Goal: Information Seeking & Learning: Check status

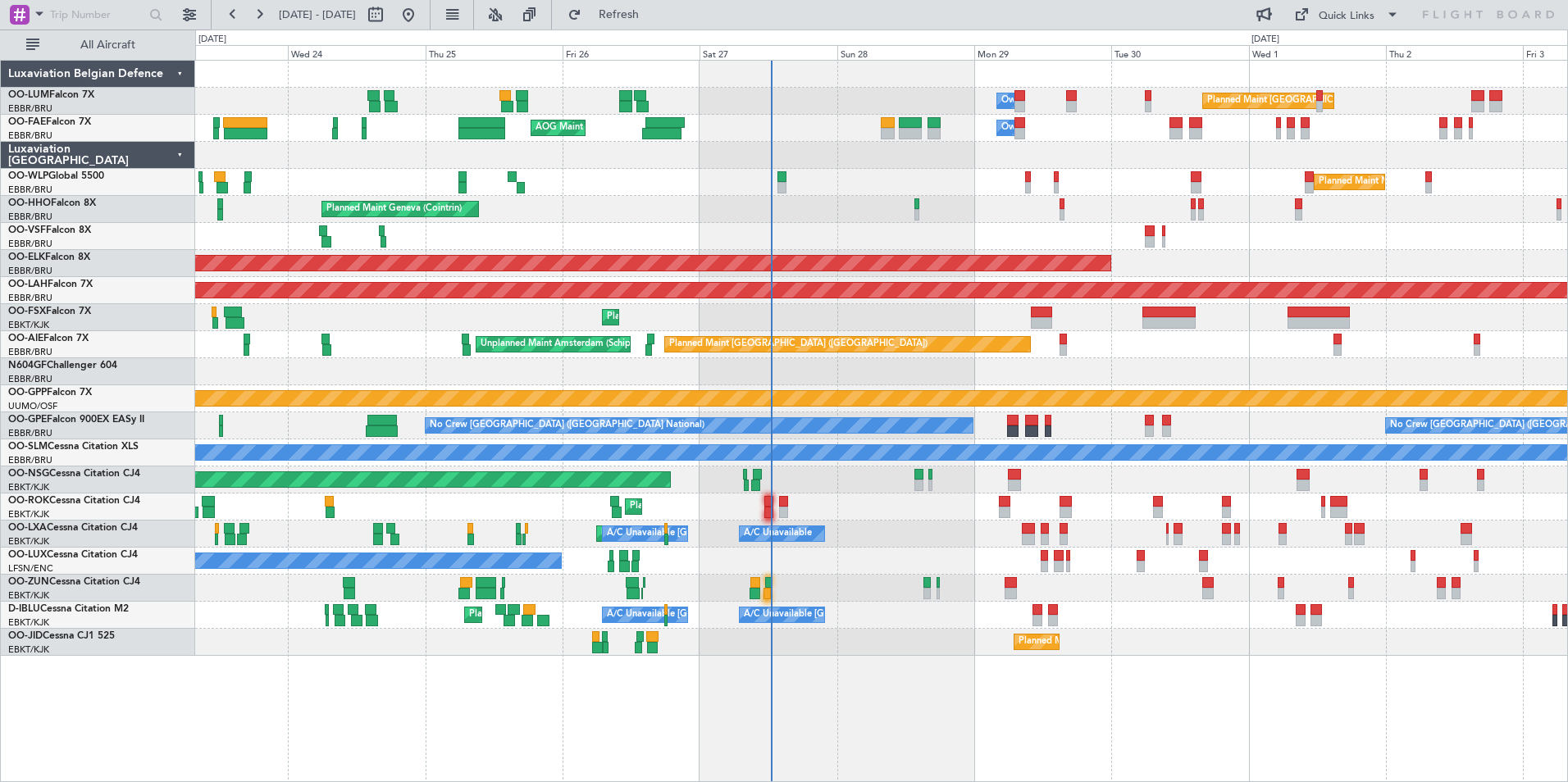
click at [940, 541] on div "Planned Maint Kortrijk-Wevelgem A/C Unavailable Brussels (Brussels National) A/…" at bounding box center [882, 534] width 1373 height 27
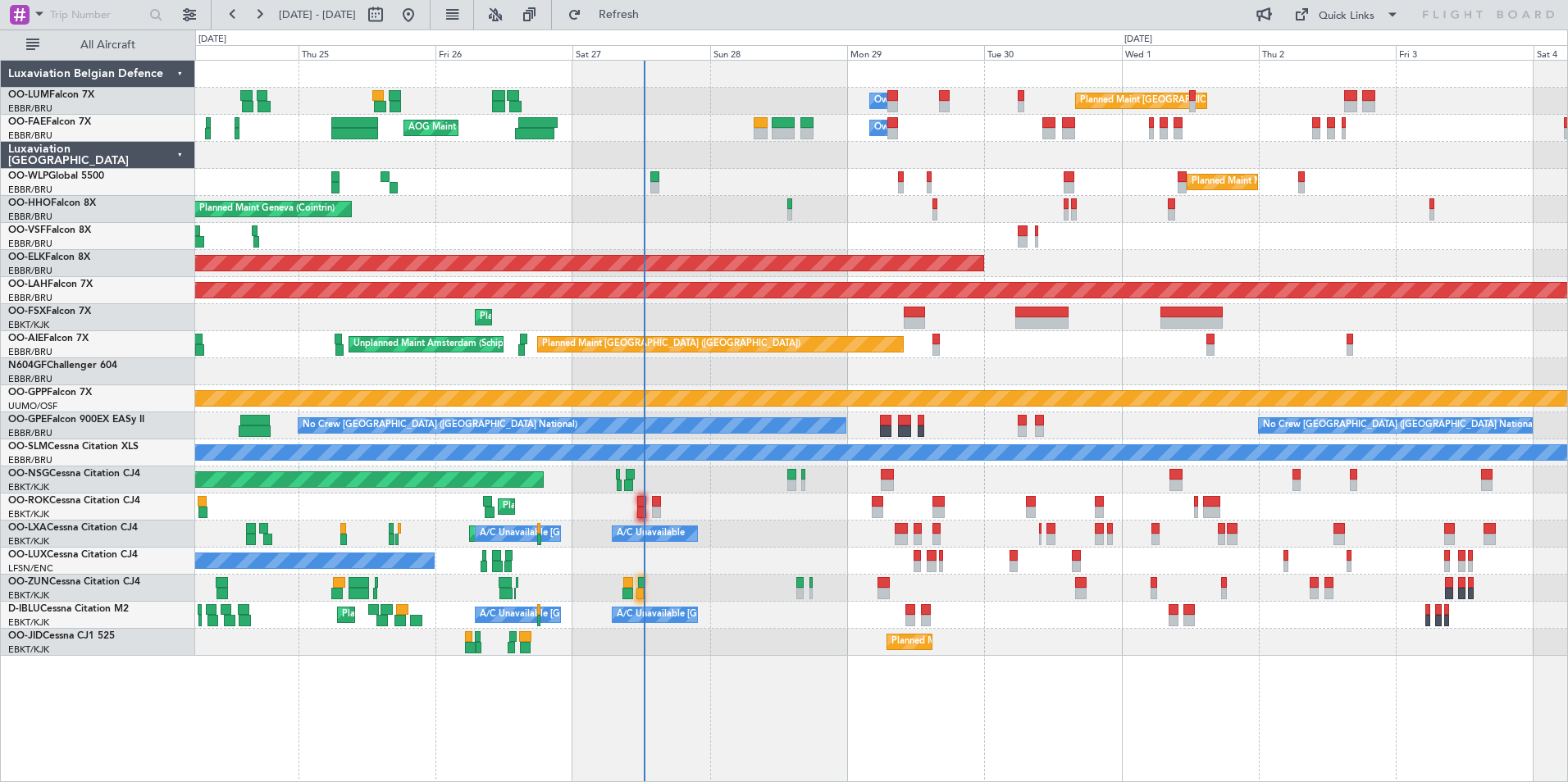
click at [918, 594] on div "Planned Maint Kortrijk-Wevelgem Owner" at bounding box center [882, 588] width 1373 height 27
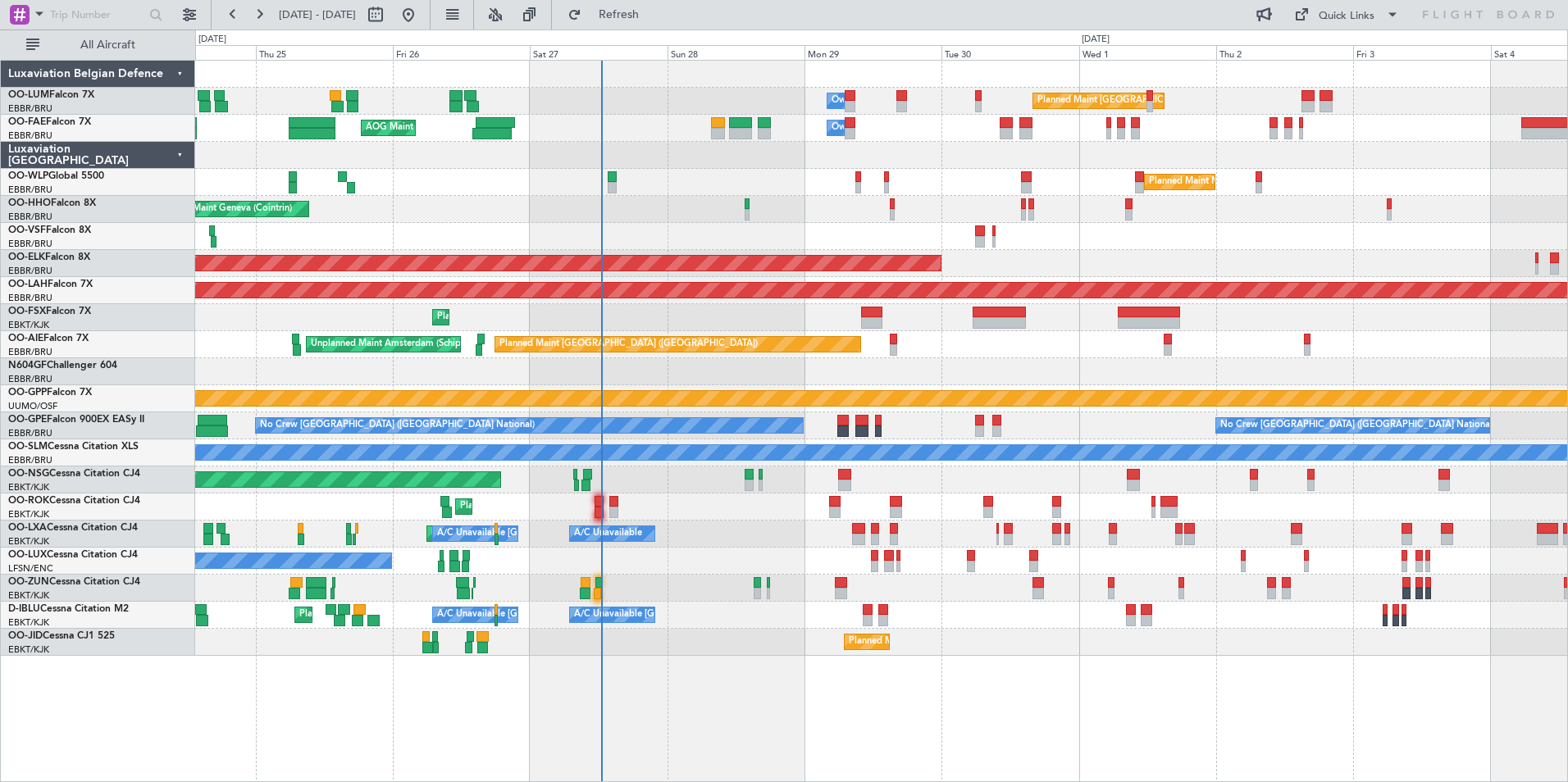
click at [906, 559] on div "No Crew Nancy (Essey)" at bounding box center [882, 561] width 1373 height 27
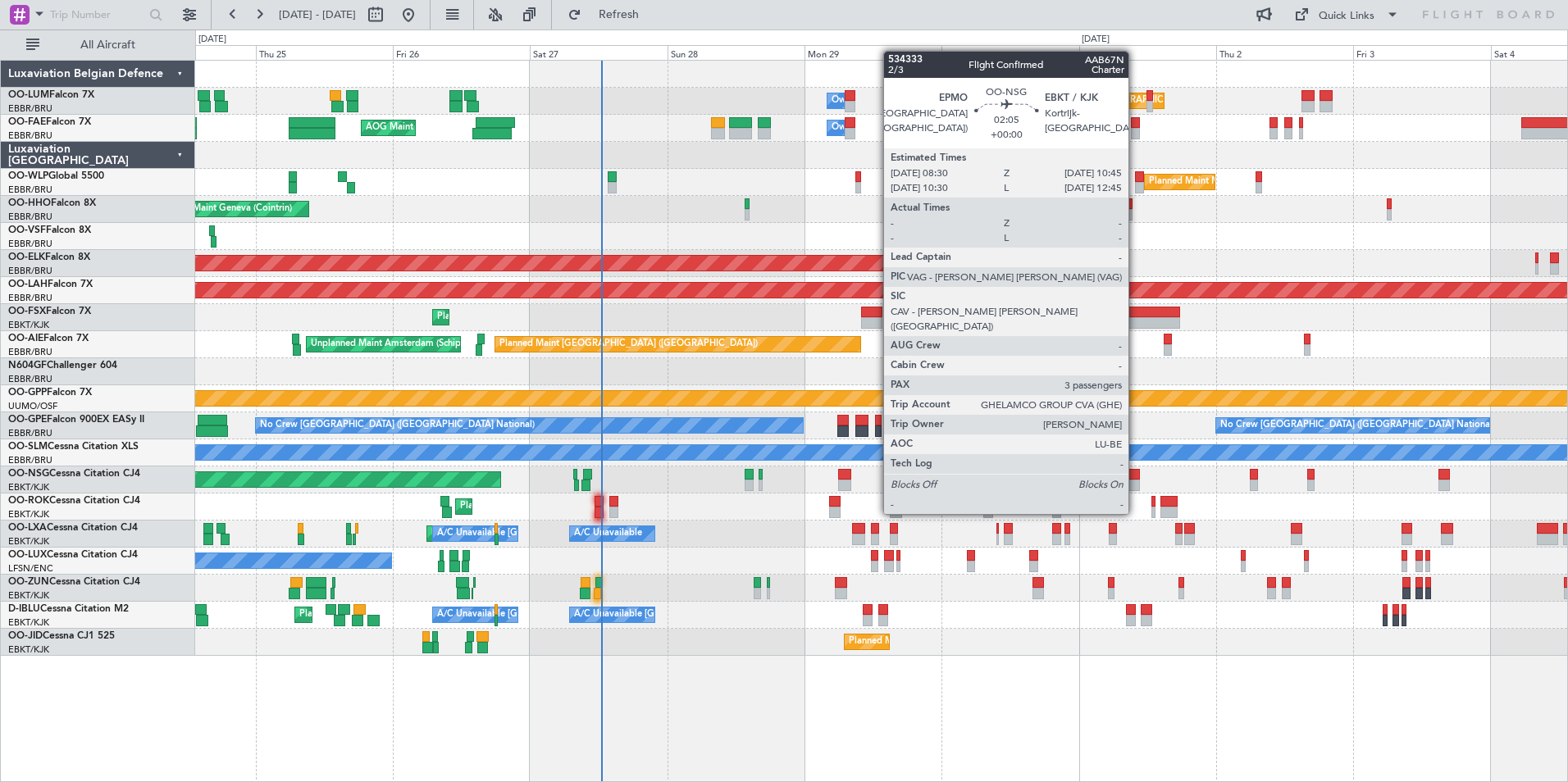
click at [336, 598] on div "Owner Melsbroek Air Base Planned Maint Brussels (Brussels National) AOG Maint N…" at bounding box center [882, 358] width 1373 height 595
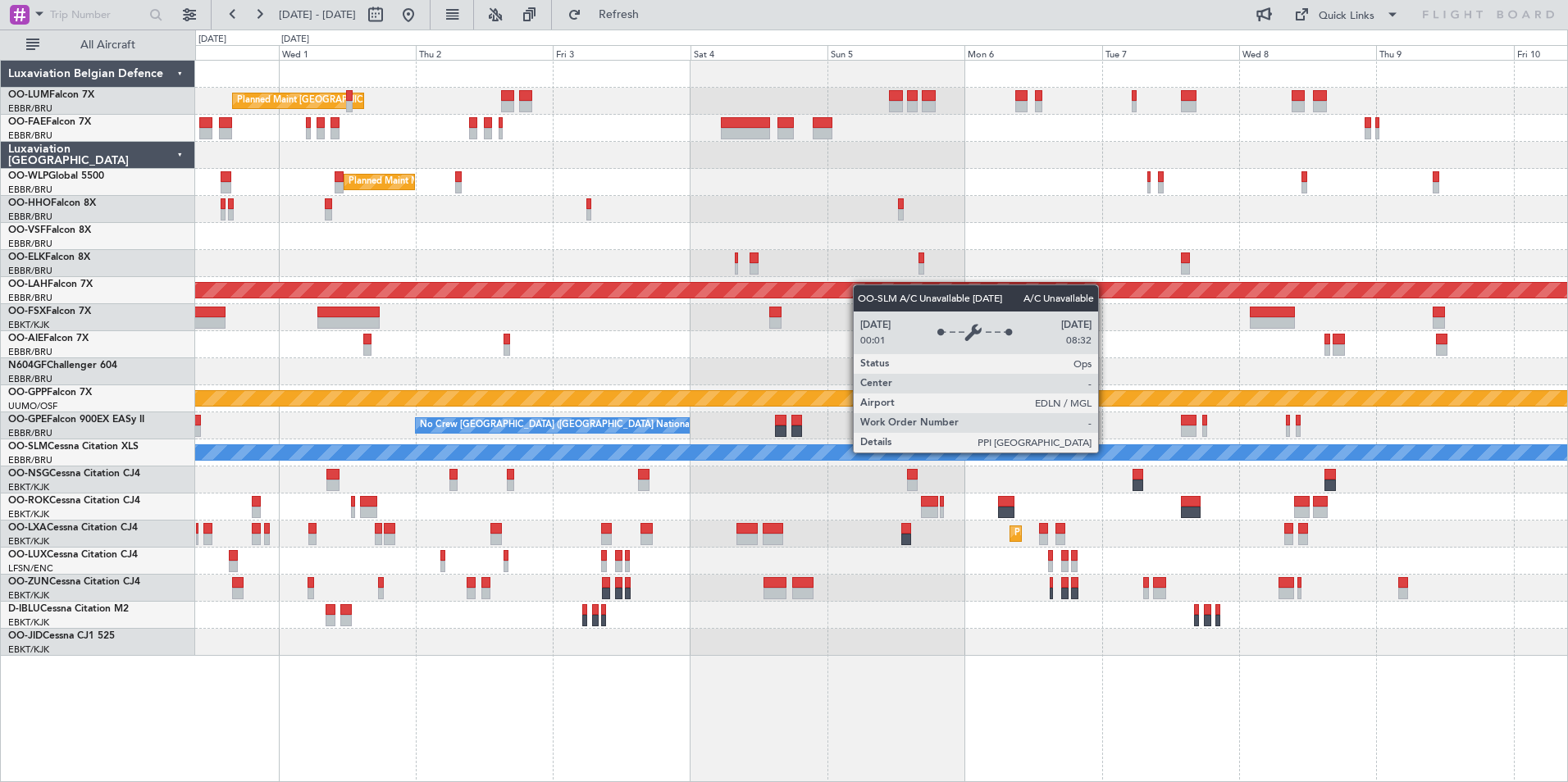
click at [343, 587] on div "Planned Maint Brussels (Brussels National) Owner Melsbroek Air Base Owner Melsb…" at bounding box center [882, 358] width 1373 height 595
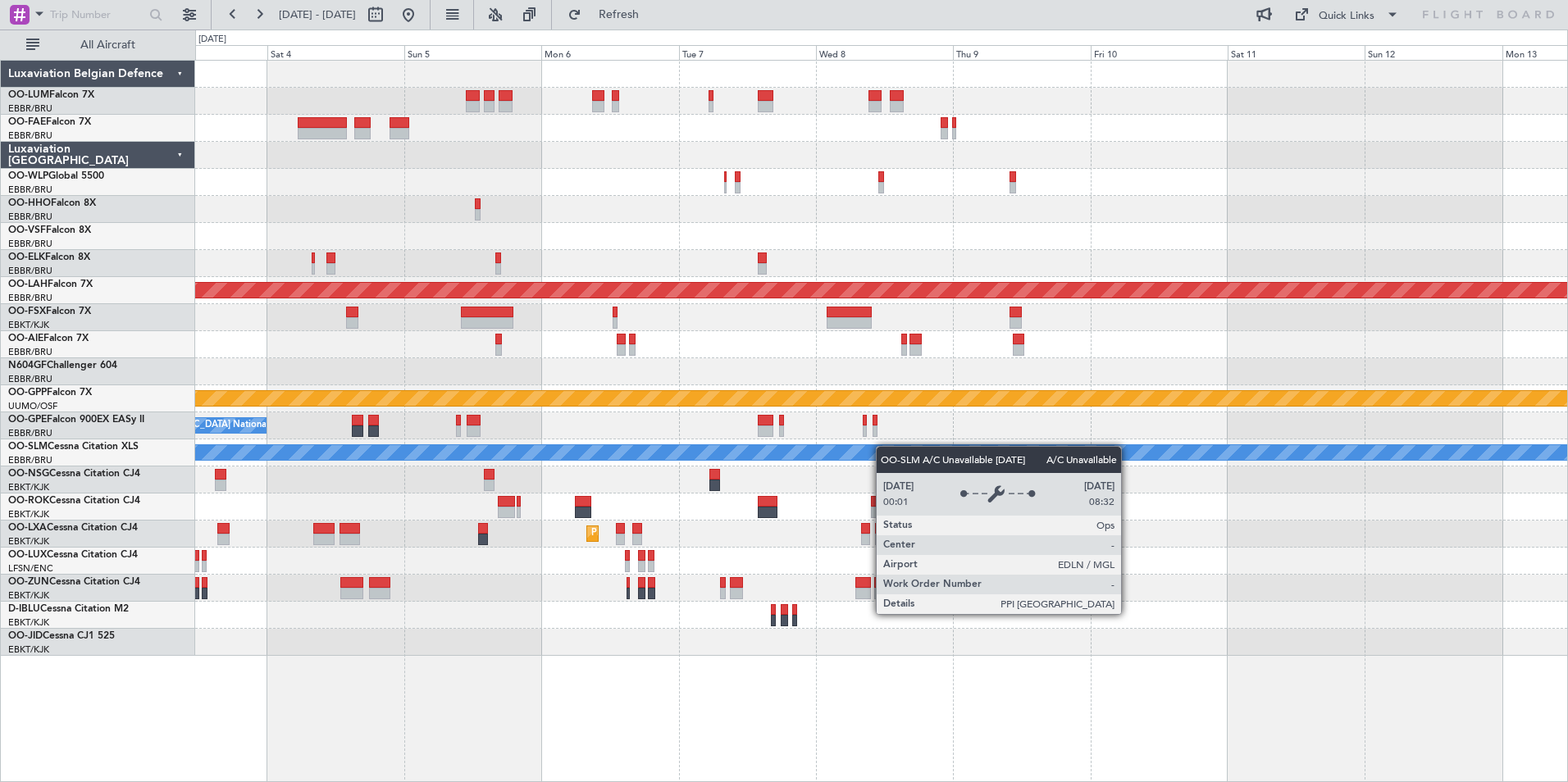
click at [1081, 440] on div "Planned Maint Brussels (Brussels National) Planned Maint Milan (Linate) Planned…" at bounding box center [882, 358] width 1373 height 595
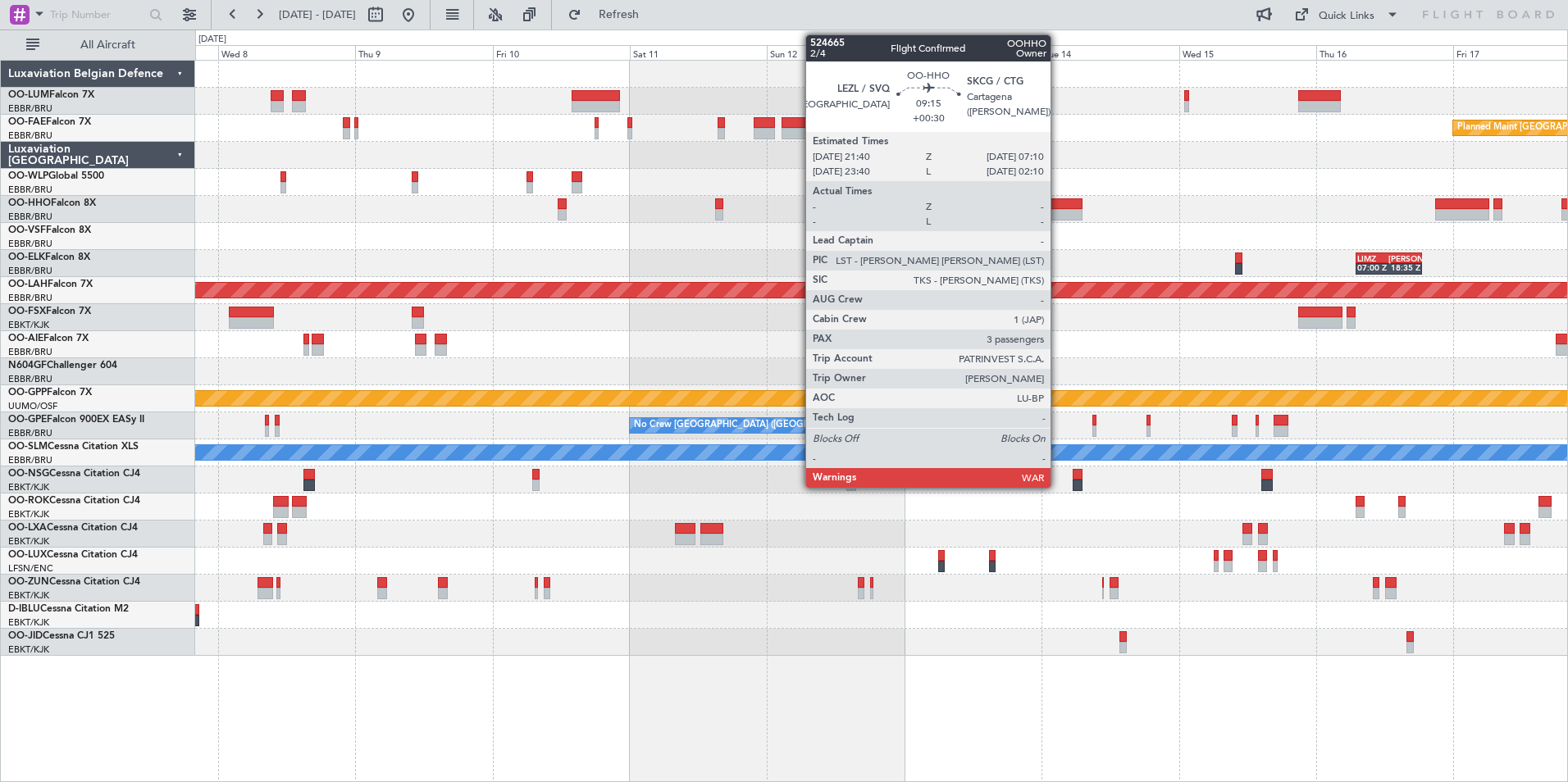
click at [846, 235] on div "Planned Maint Brussels (Brussels National) Owner Melsbroek Air Base LIMZ 07:00 …" at bounding box center [882, 358] width 1373 height 595
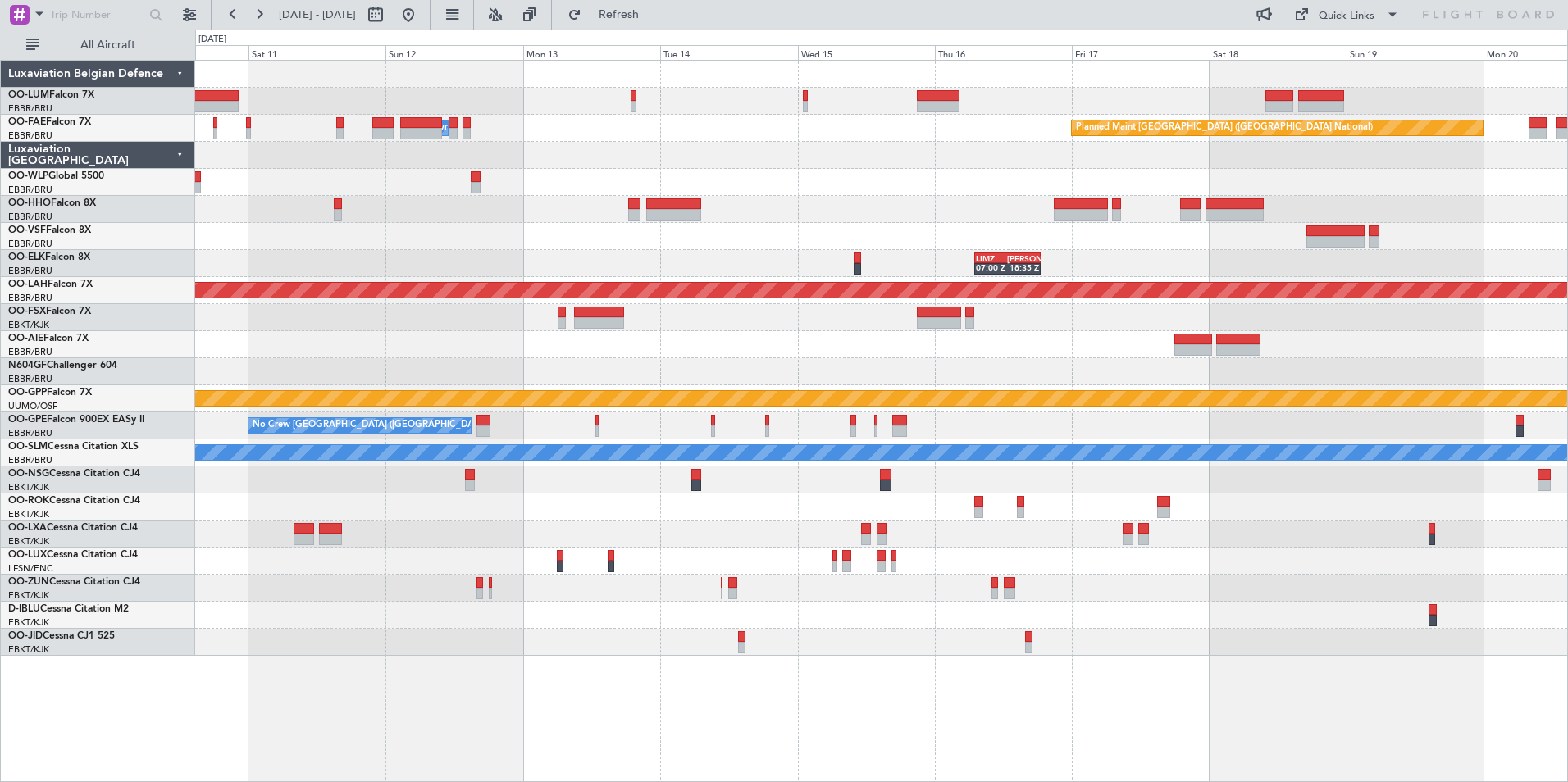
click at [751, 234] on div at bounding box center [882, 236] width 1373 height 27
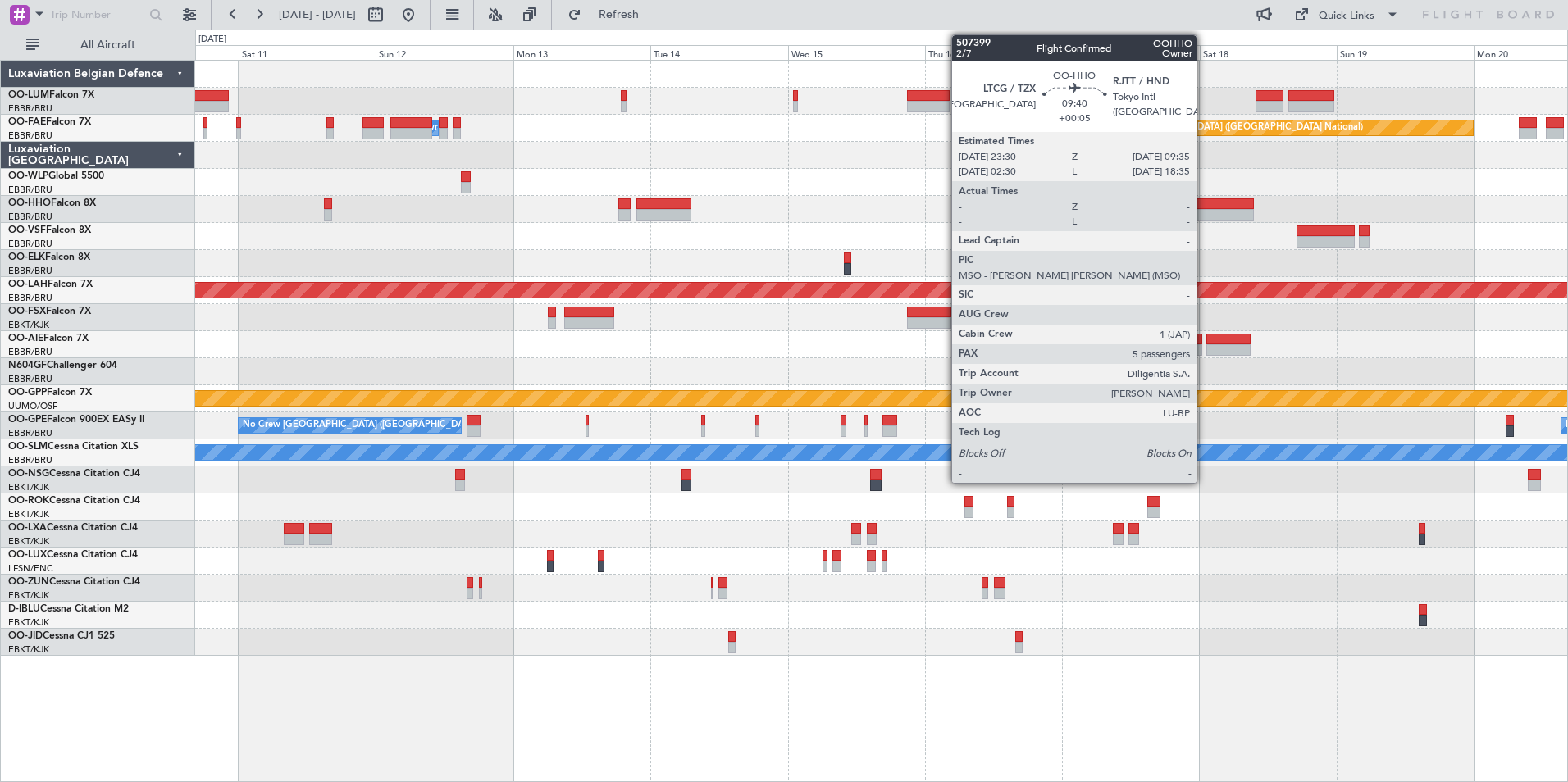
click at [1204, 209] on div at bounding box center [1225, 215] width 58 height 12
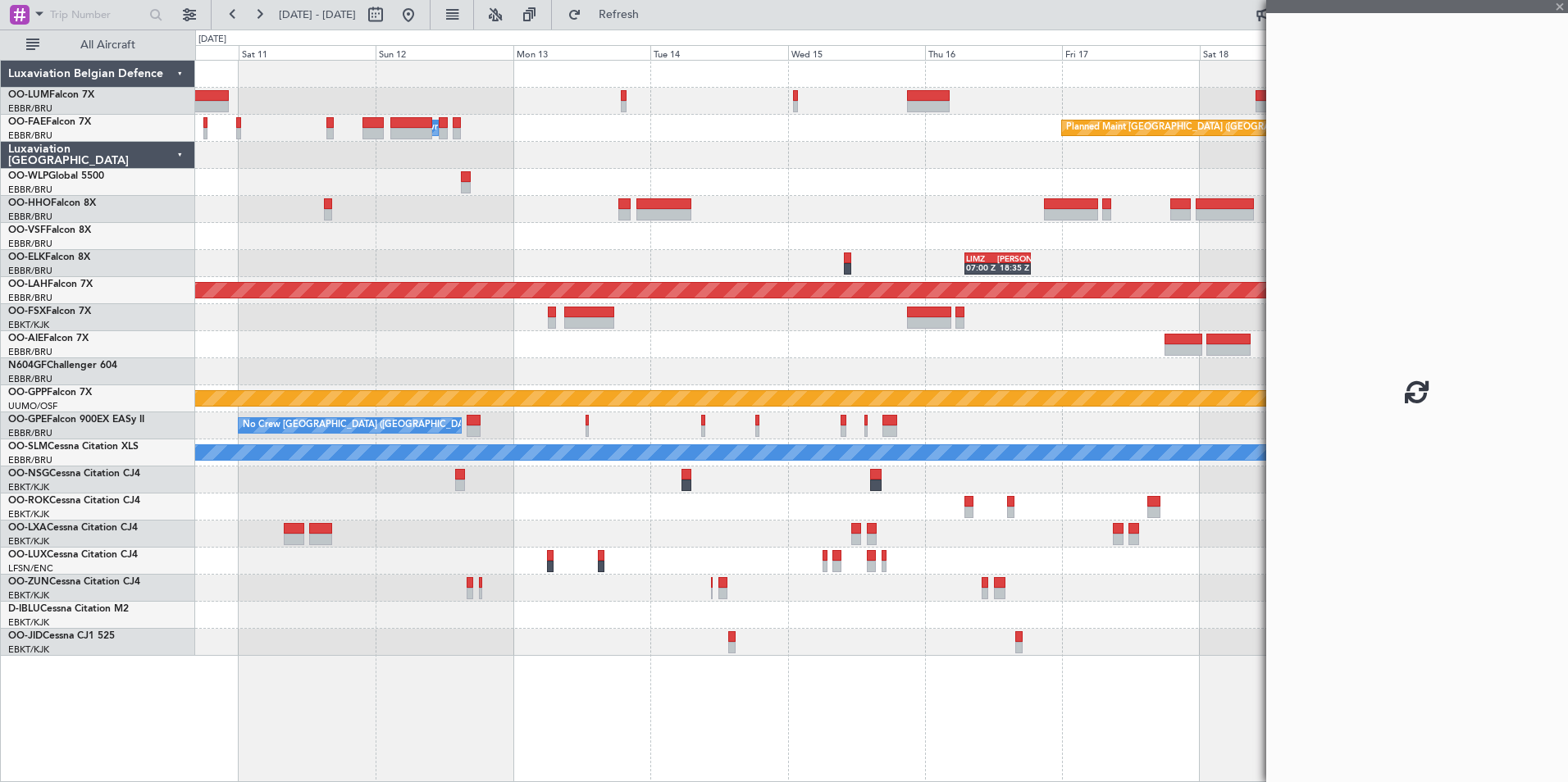
click at [900, 261] on div "LIMZ 07:00 Z KAUS 18:35 Z" at bounding box center [882, 264] width 1373 height 27
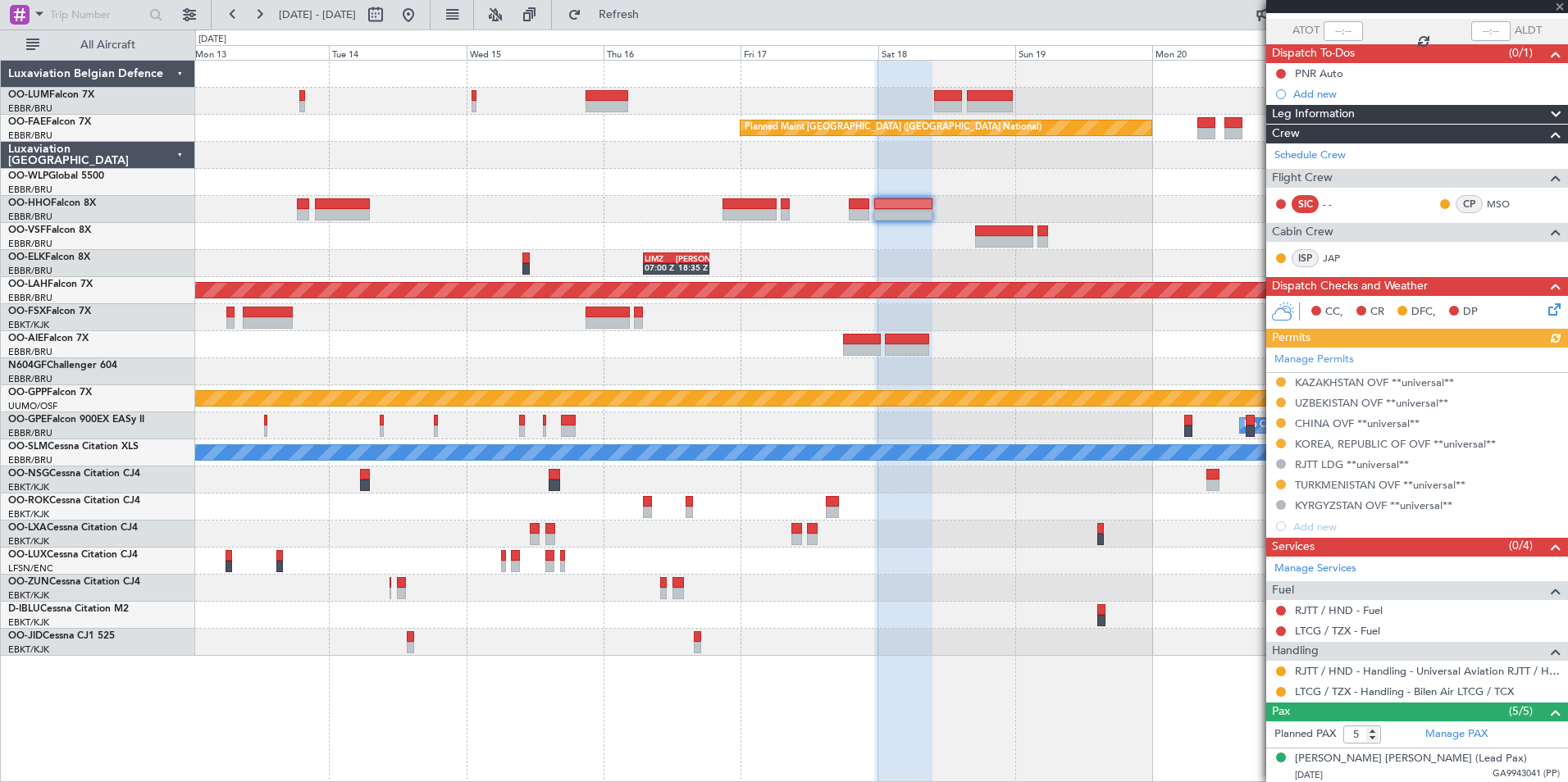
scroll to position [266, 0]
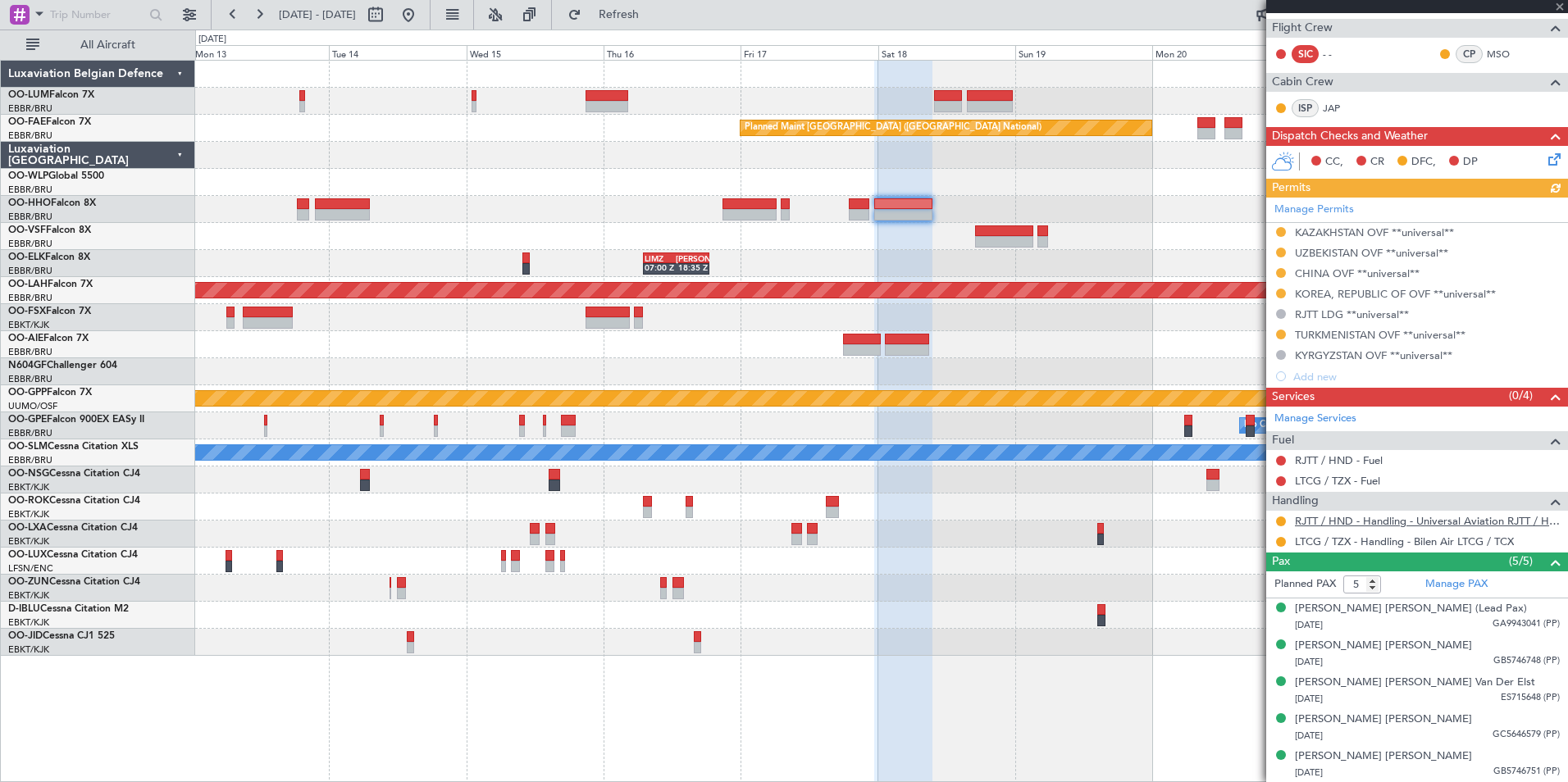
click at [1332, 516] on link "RJTT / HND - Handling - Universal Aviation RJTT / HND" at bounding box center [1427, 521] width 265 height 14
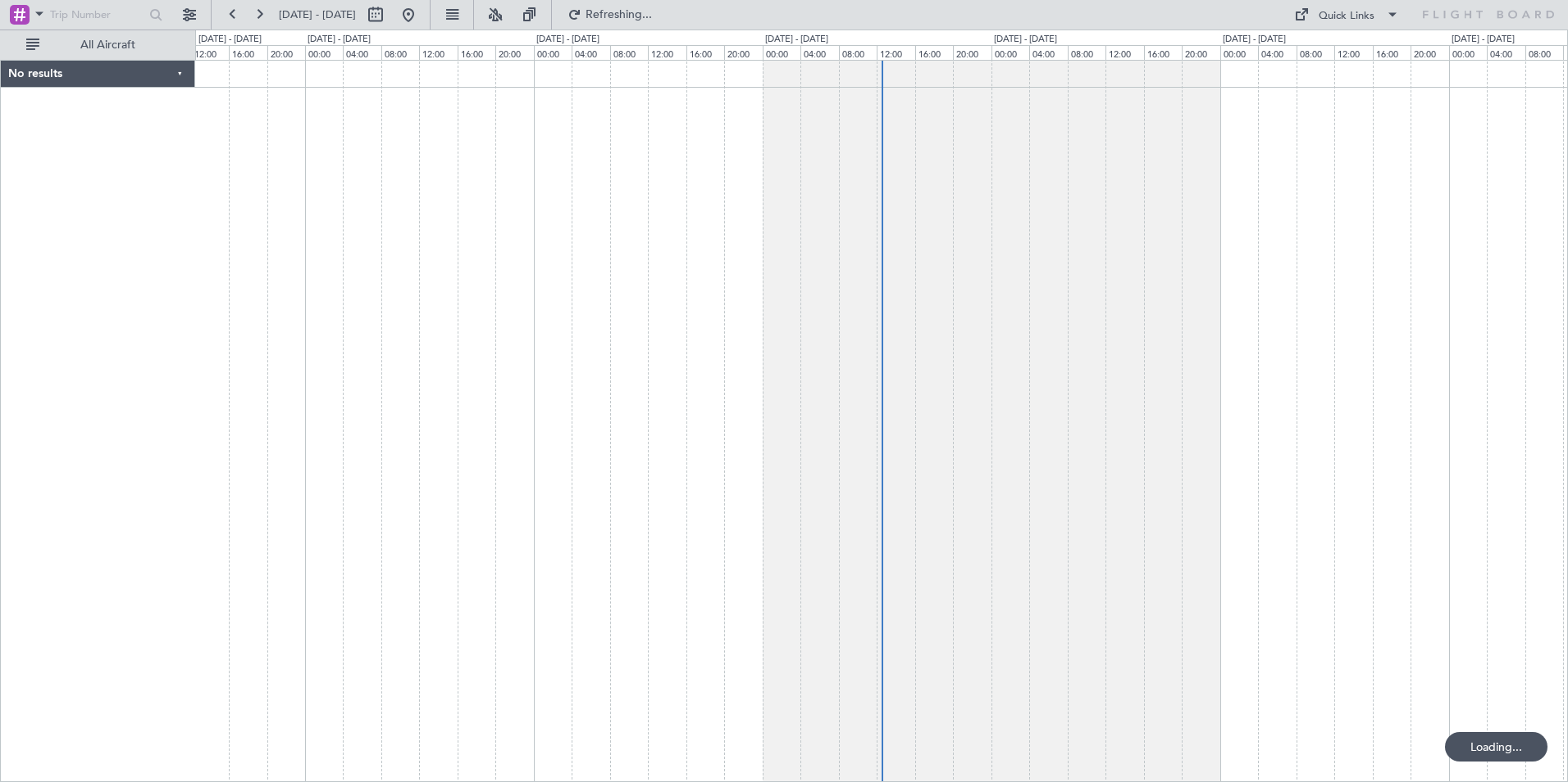
click at [552, 536] on fb-flight-board "[DATE] - [DATE] Refreshing... Quick Links All Aircraft No results 0 0 12:00 16:…" at bounding box center [784, 397] width 1568 height 769
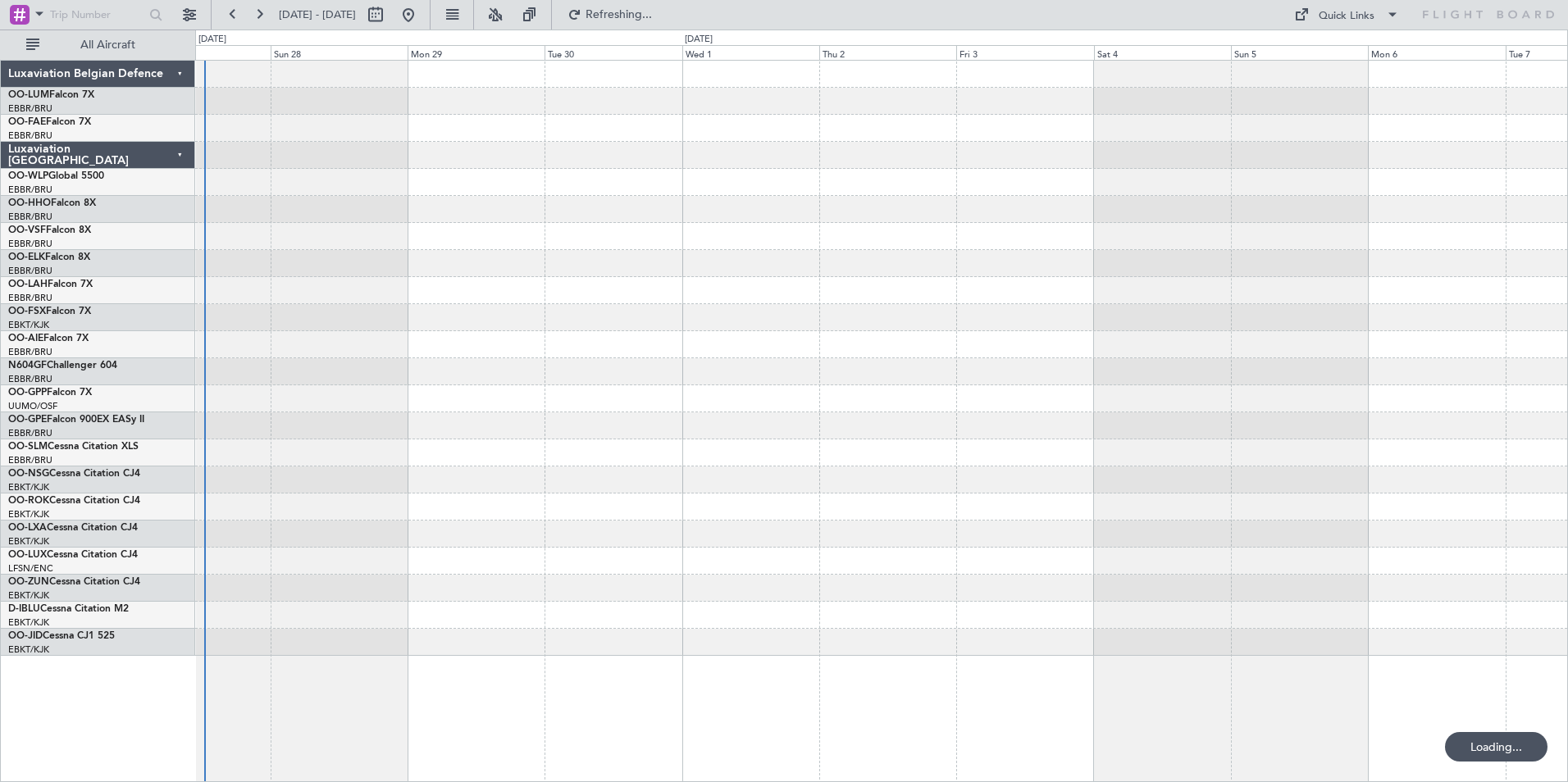
click at [489, 509] on div at bounding box center [882, 358] width 1373 height 595
click at [612, 477] on div at bounding box center [882, 358] width 1373 height 595
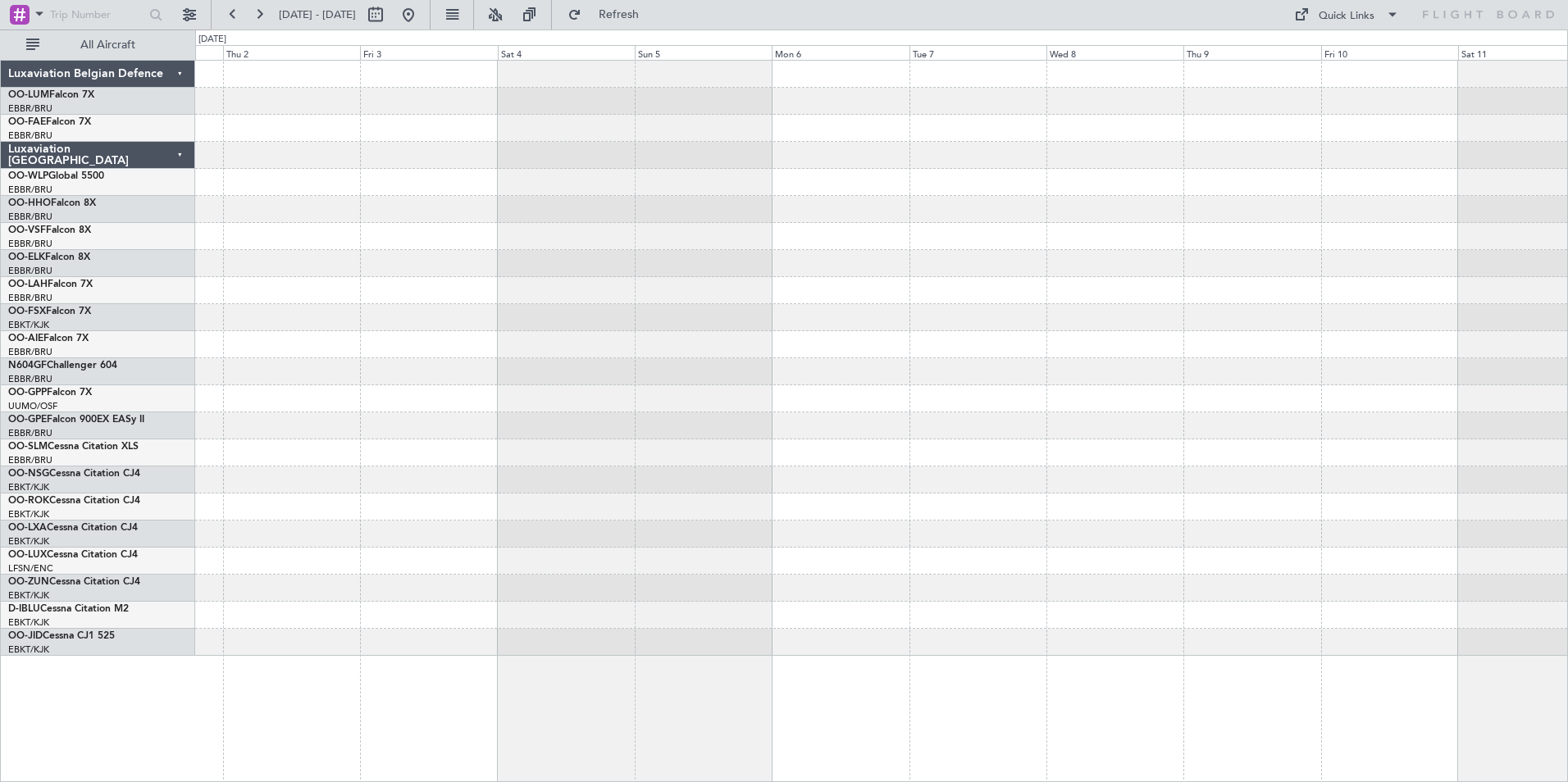
click at [556, 416] on div at bounding box center [882, 358] width 1373 height 595
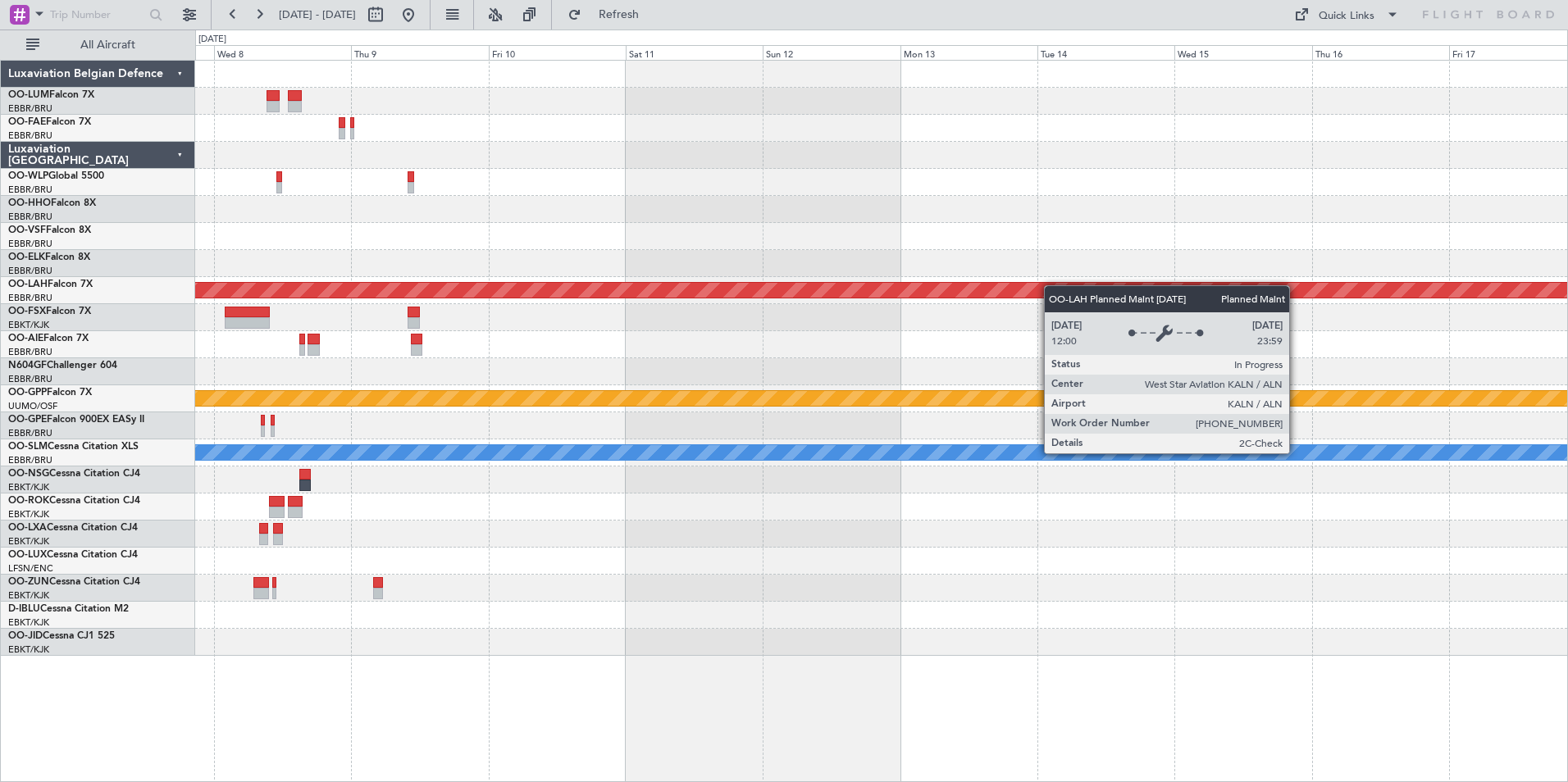
click at [1039, 286] on div "Planned Maint [PERSON_NAME]-[GEOGRAPHIC_DATA][PERSON_NAME] ([GEOGRAPHIC_DATA][P…" at bounding box center [882, 358] width 1373 height 595
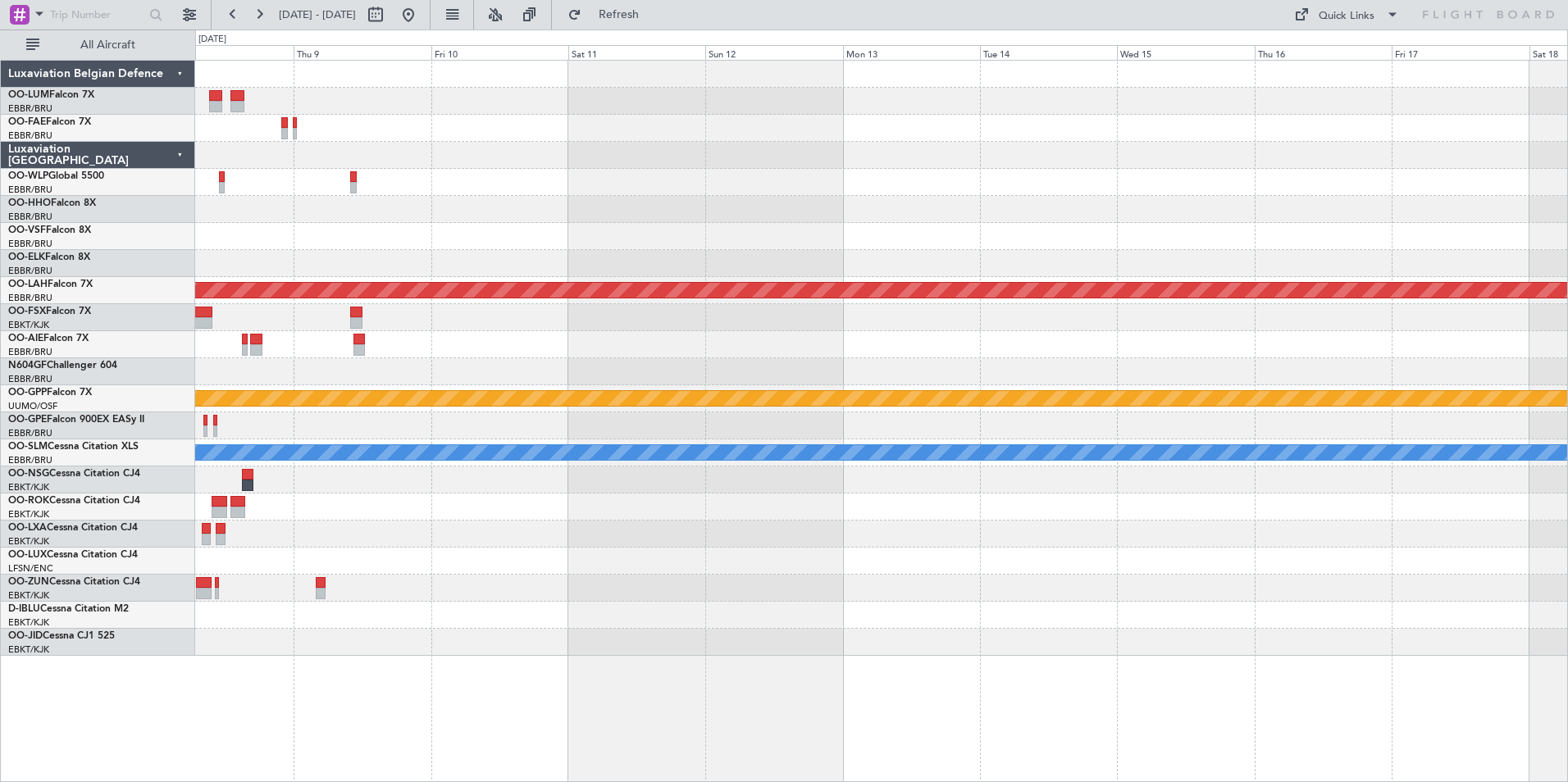
click at [1048, 224] on div "Planned Maint [PERSON_NAME]-[GEOGRAPHIC_DATA][PERSON_NAME] ([GEOGRAPHIC_DATA][P…" at bounding box center [882, 358] width 1373 height 595
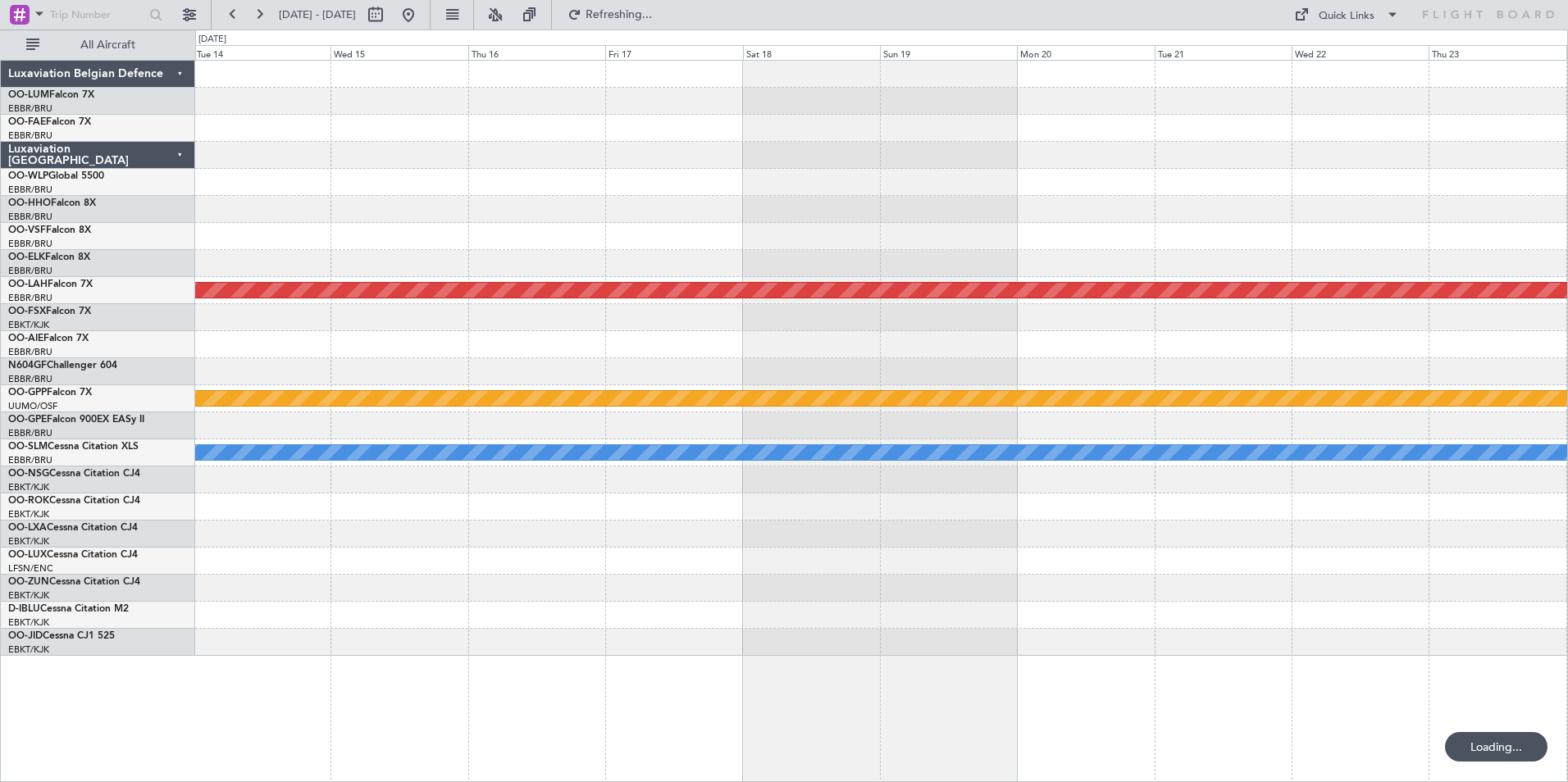
click at [522, 269] on div "Planned Maint [PERSON_NAME]-[GEOGRAPHIC_DATA][PERSON_NAME] ([GEOGRAPHIC_DATA][P…" at bounding box center [882, 358] width 1373 height 595
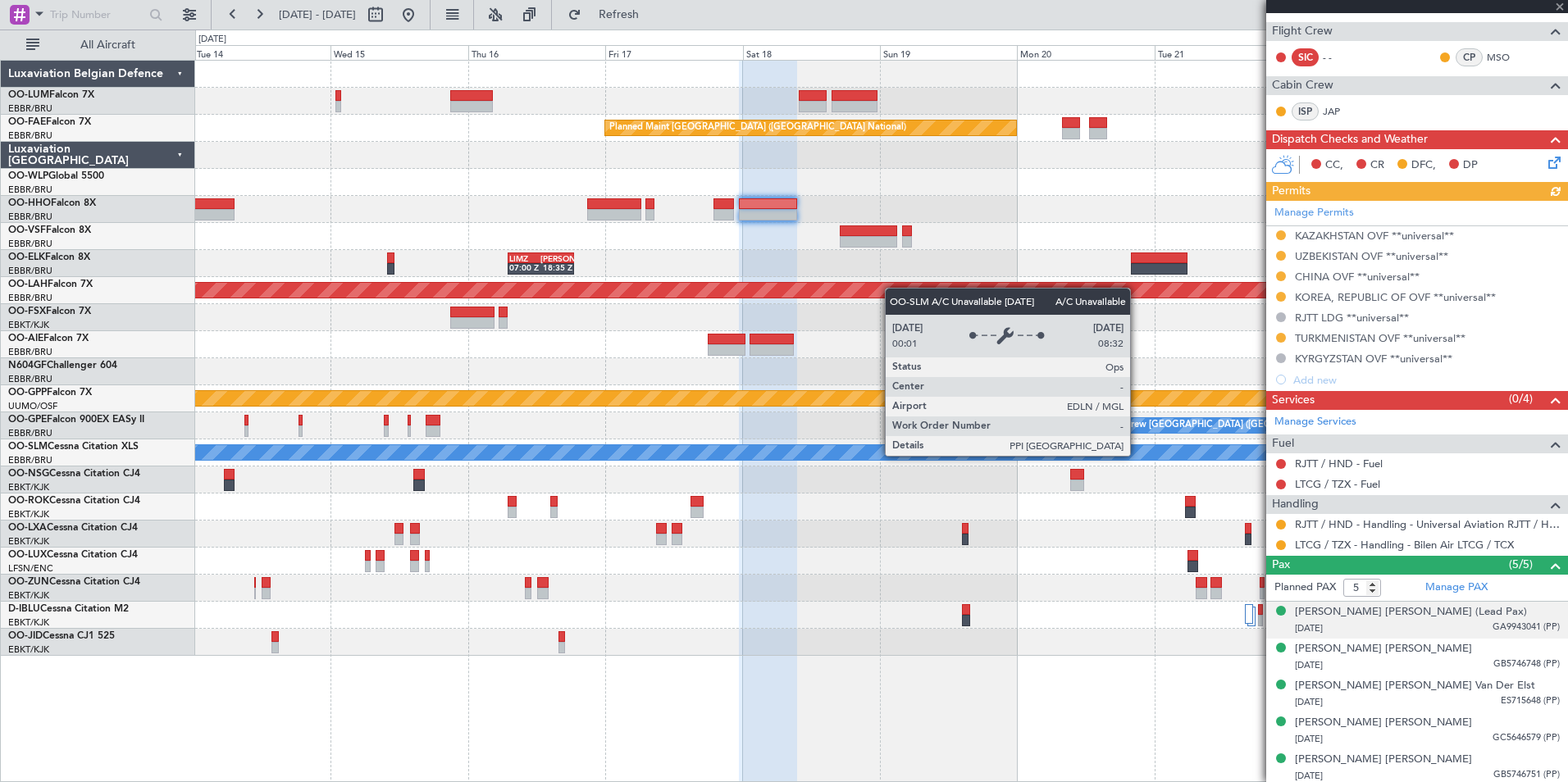
scroll to position [266, 0]
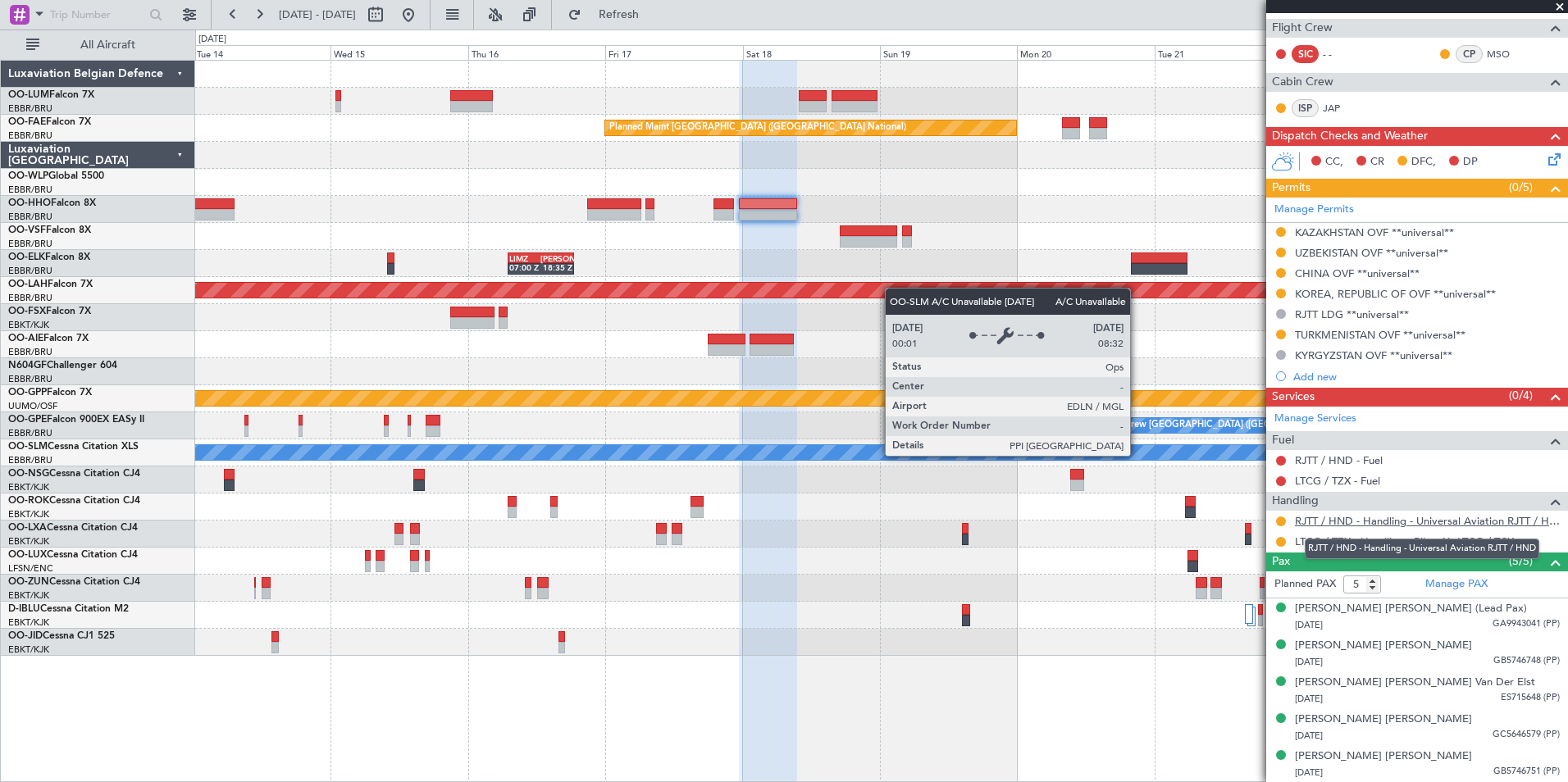
click at [1340, 524] on link "RJTT / HND - Handling - Universal Aviation RJTT / HND" at bounding box center [1427, 521] width 265 height 14
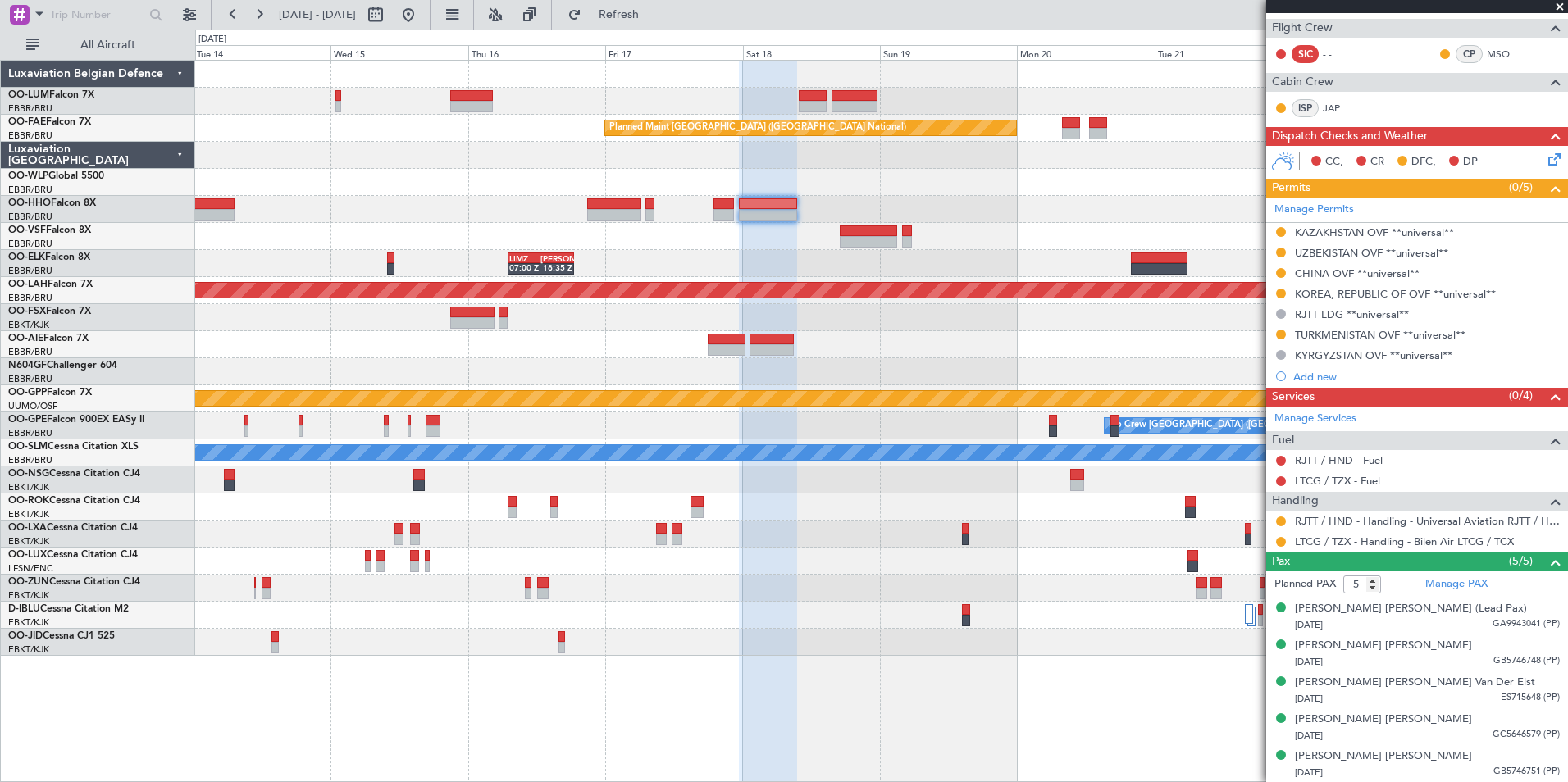
click at [490, 301] on div "Planned Maint [GEOGRAPHIC_DATA] ([GEOGRAPHIC_DATA] National) Owner [GEOGRAPHIC_…" at bounding box center [882, 358] width 1373 height 595
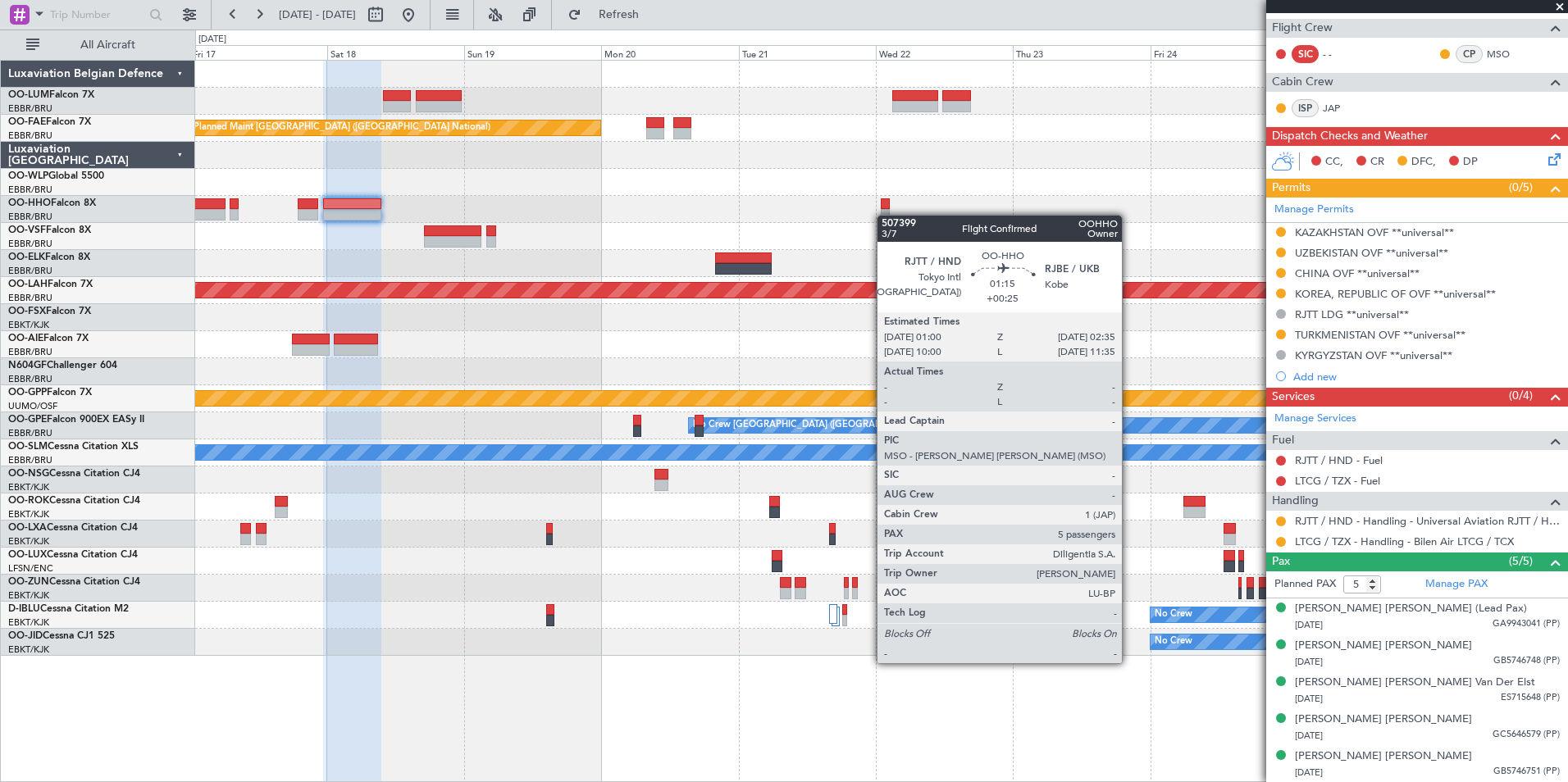
click at [405, 278] on div "Planned Maint Kortrijk-[GEOGRAPHIC_DATA] Planned Maint [GEOGRAPHIC_DATA] ([GEOG…" at bounding box center [882, 358] width 1373 height 595
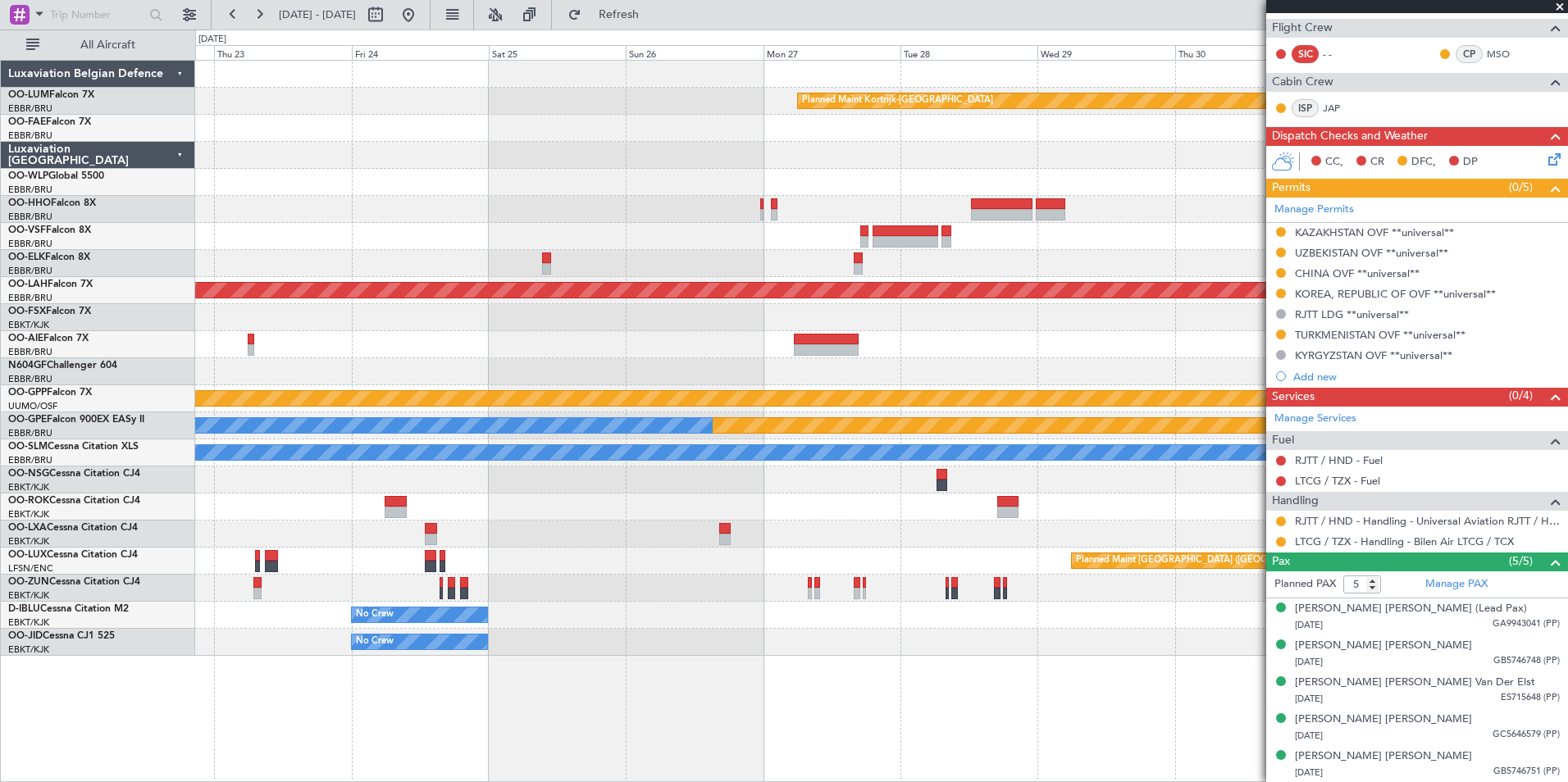
click at [563, 250] on div "Planned Maint Kortrijk-[GEOGRAPHIC_DATA] Planned [GEOGRAPHIC_DATA][PERSON_NAME]…" at bounding box center [882, 358] width 1373 height 595
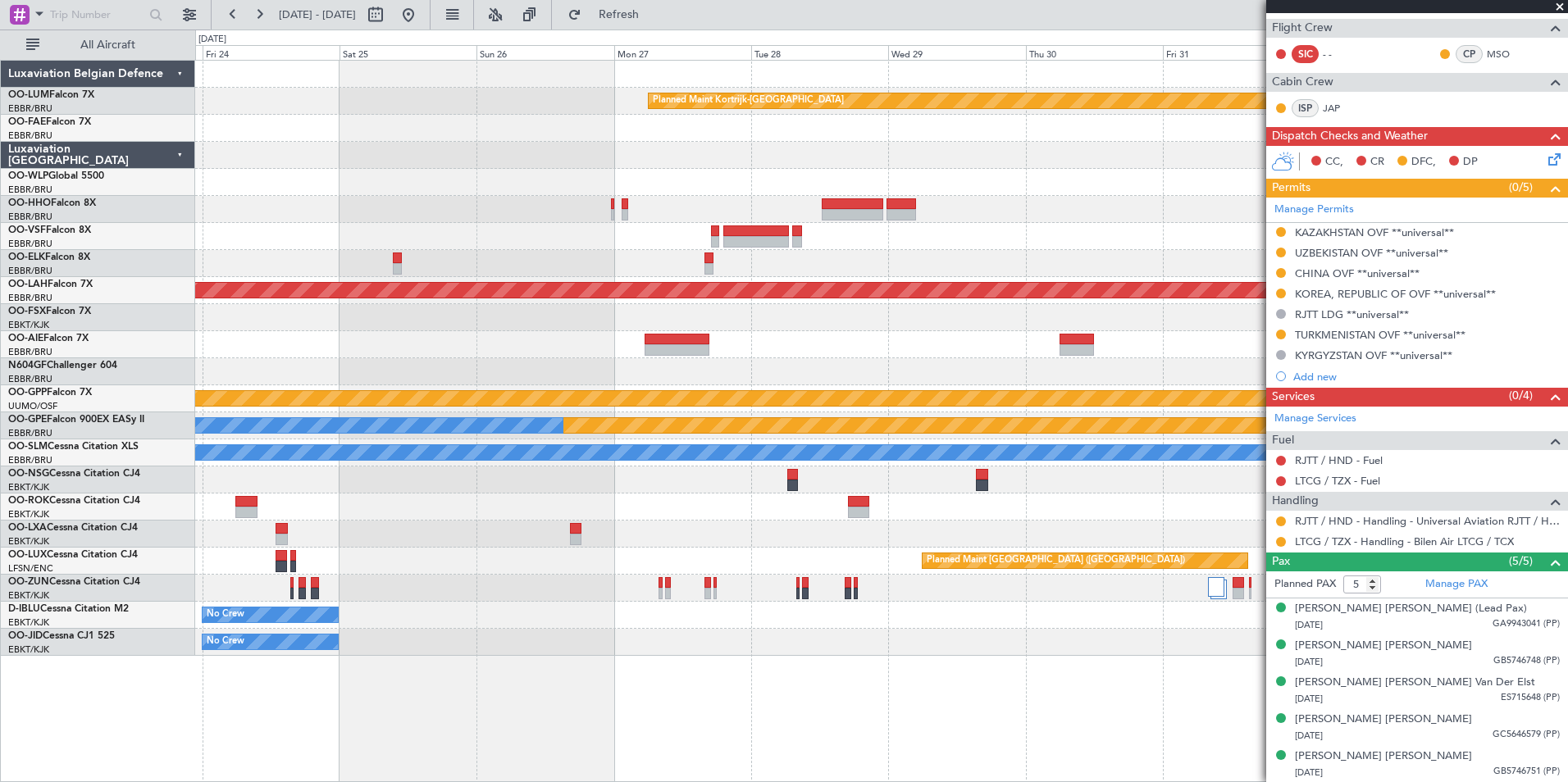
click at [743, 331] on div "Planned Maint Kortrijk-[GEOGRAPHIC_DATA] Owner [GEOGRAPHIC_DATA] Planned [GEOGR…" at bounding box center [882, 358] width 1373 height 595
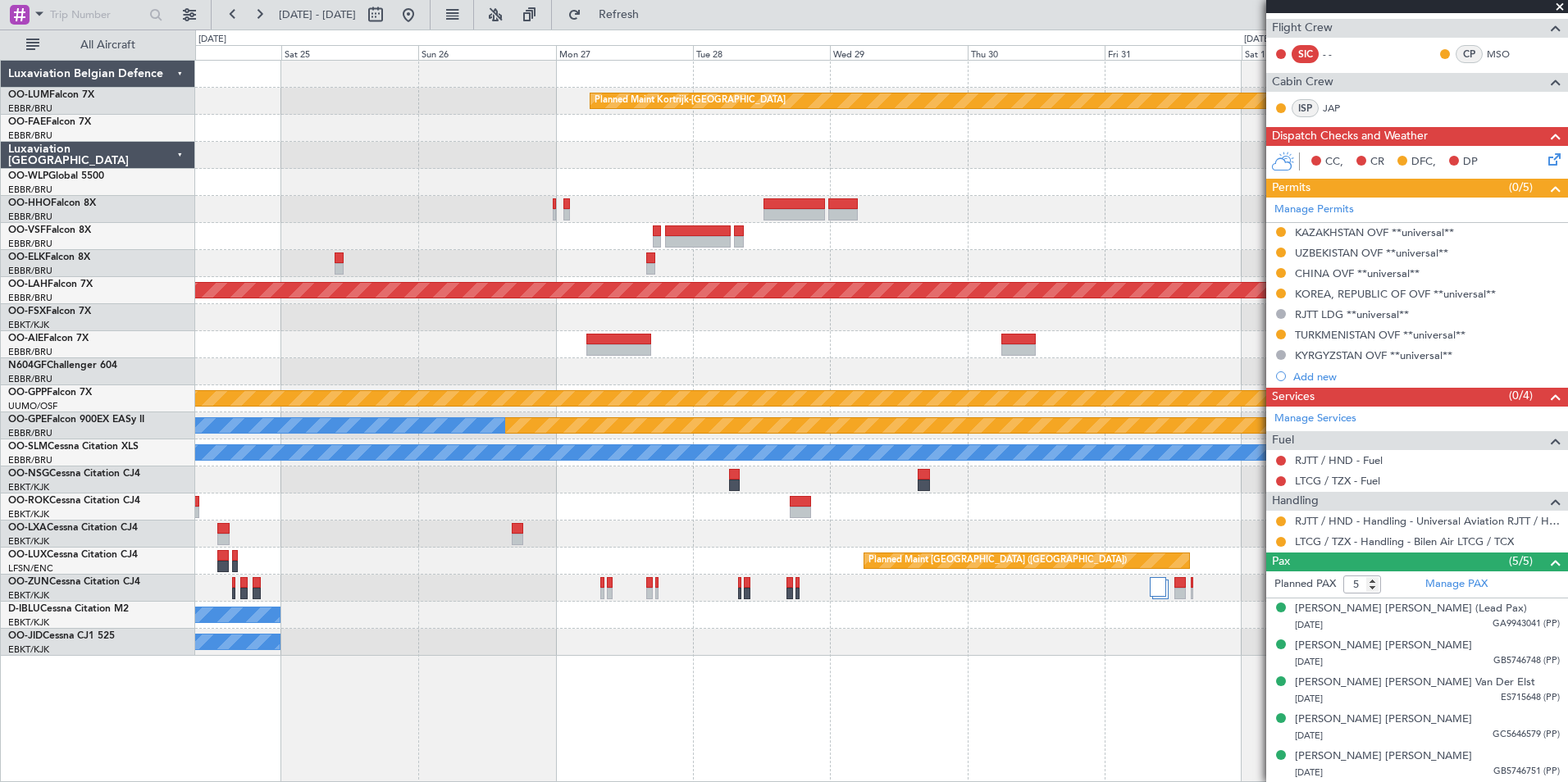
click at [1208, 237] on div "Planned Maint Kortrijk-[GEOGRAPHIC_DATA] Owner [GEOGRAPHIC_DATA] Planned [GEOGR…" at bounding box center [882, 358] width 1373 height 595
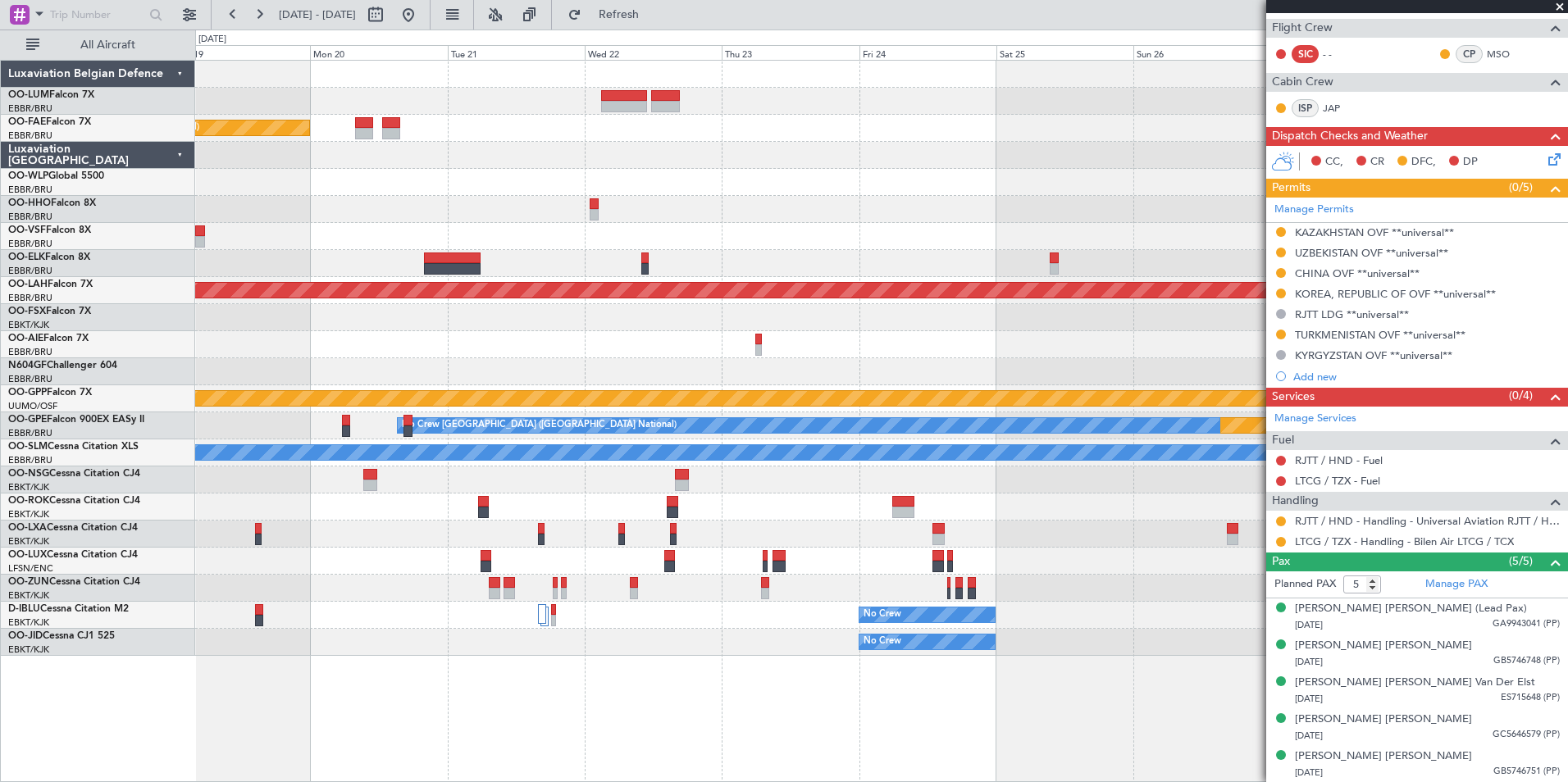
click at [1203, 276] on div "Planned Maint Kortrijk-[GEOGRAPHIC_DATA] Planned Maint [GEOGRAPHIC_DATA] ([GEOG…" at bounding box center [882, 358] width 1373 height 595
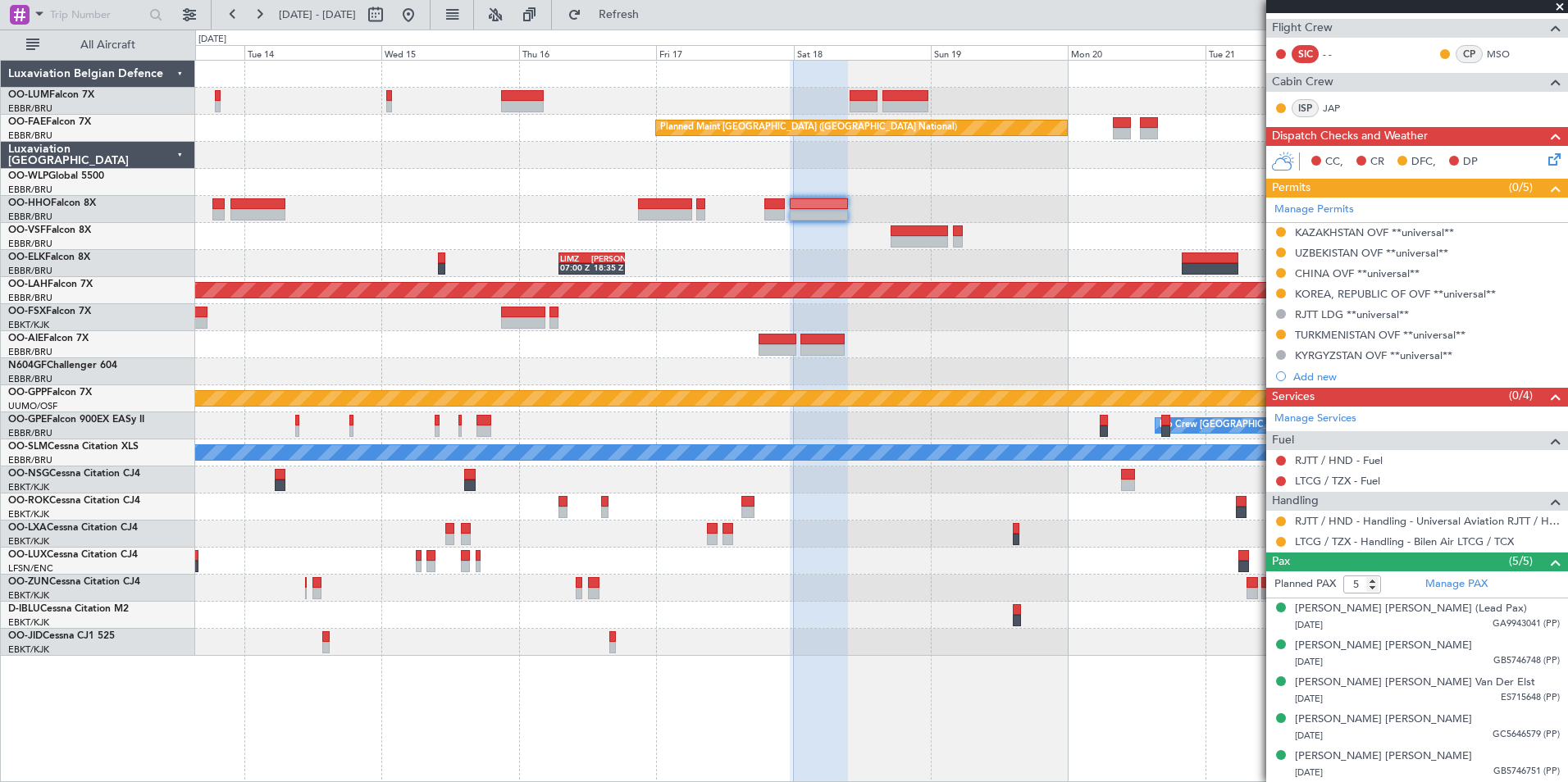
click at [1285, 296] on fb-app "[DATE] - [DATE] Refresh Quick Links All Aircraft Planned Maint [GEOGRAPHIC_DATA…" at bounding box center [784, 397] width 1568 height 769
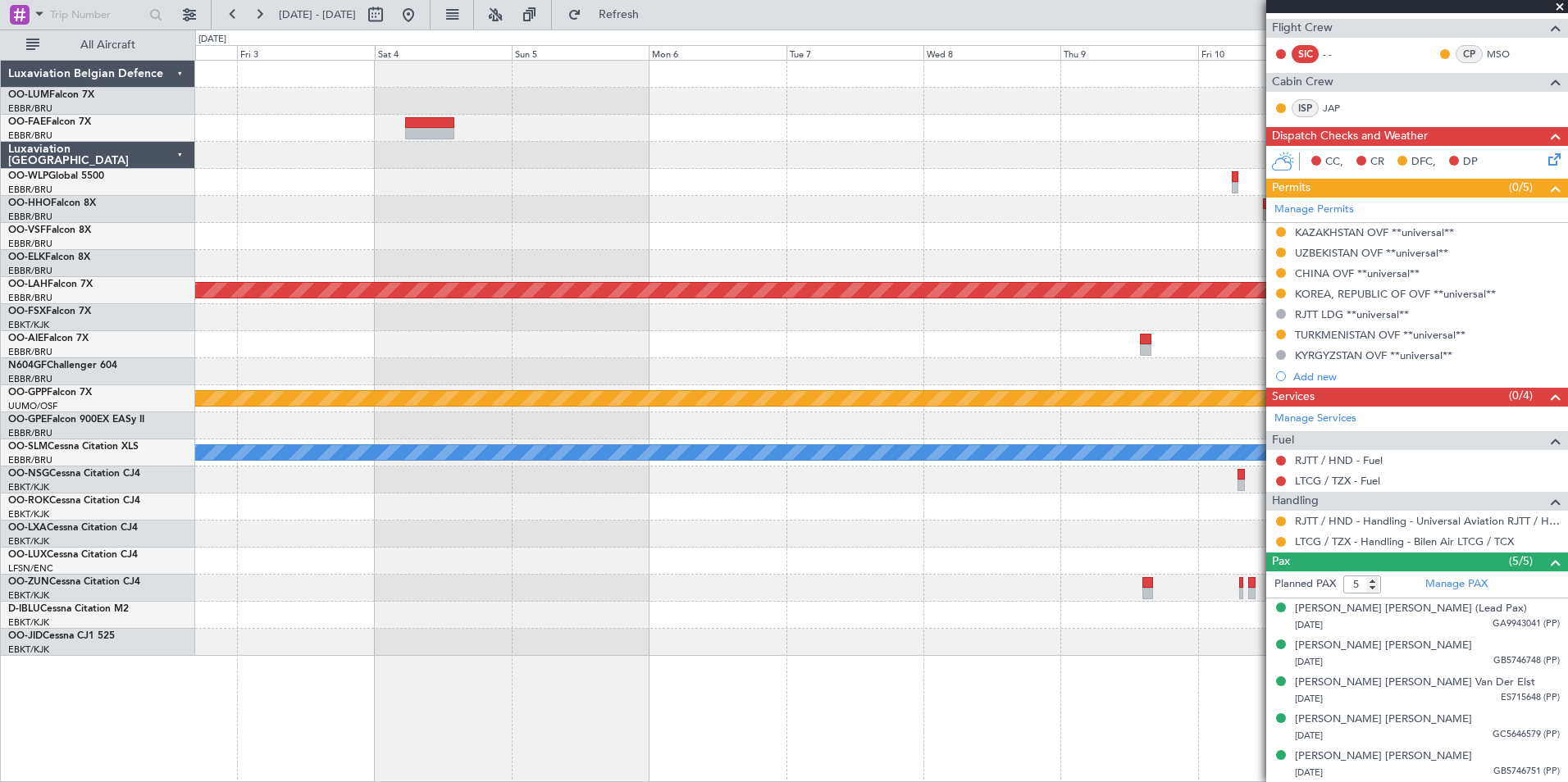
click at [1302, 310] on fb-app "[DATE] - [DATE] Refresh Quick Links All Aircraft Owner [GEOGRAPHIC_DATA] Planne…" at bounding box center [784, 397] width 1568 height 769
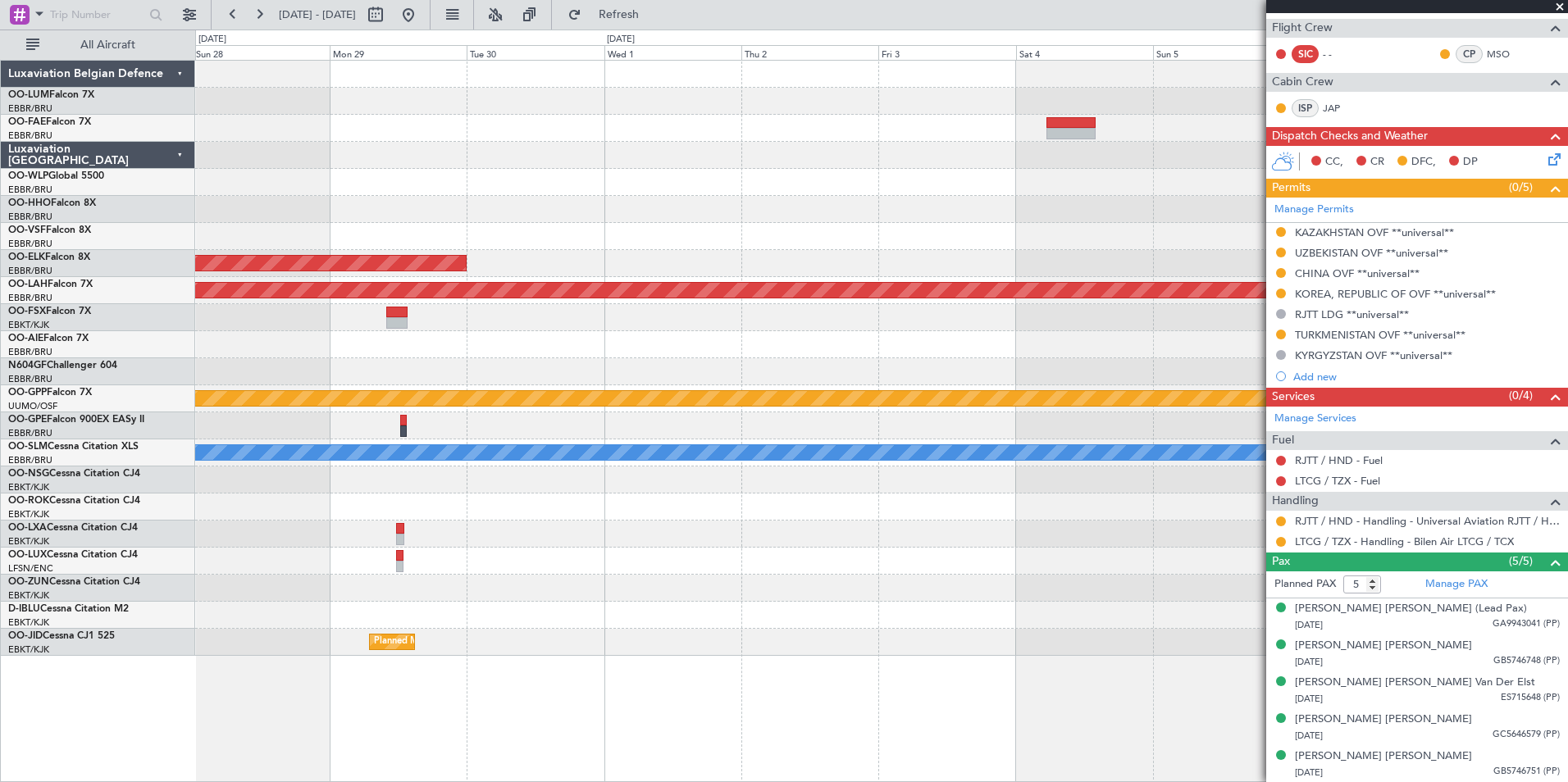
click at [1333, 290] on fb-app "[DATE] - [DATE] Refresh Quick Links All Aircraft Planned Maint [GEOGRAPHIC_DATA…" at bounding box center [784, 397] width 1568 height 769
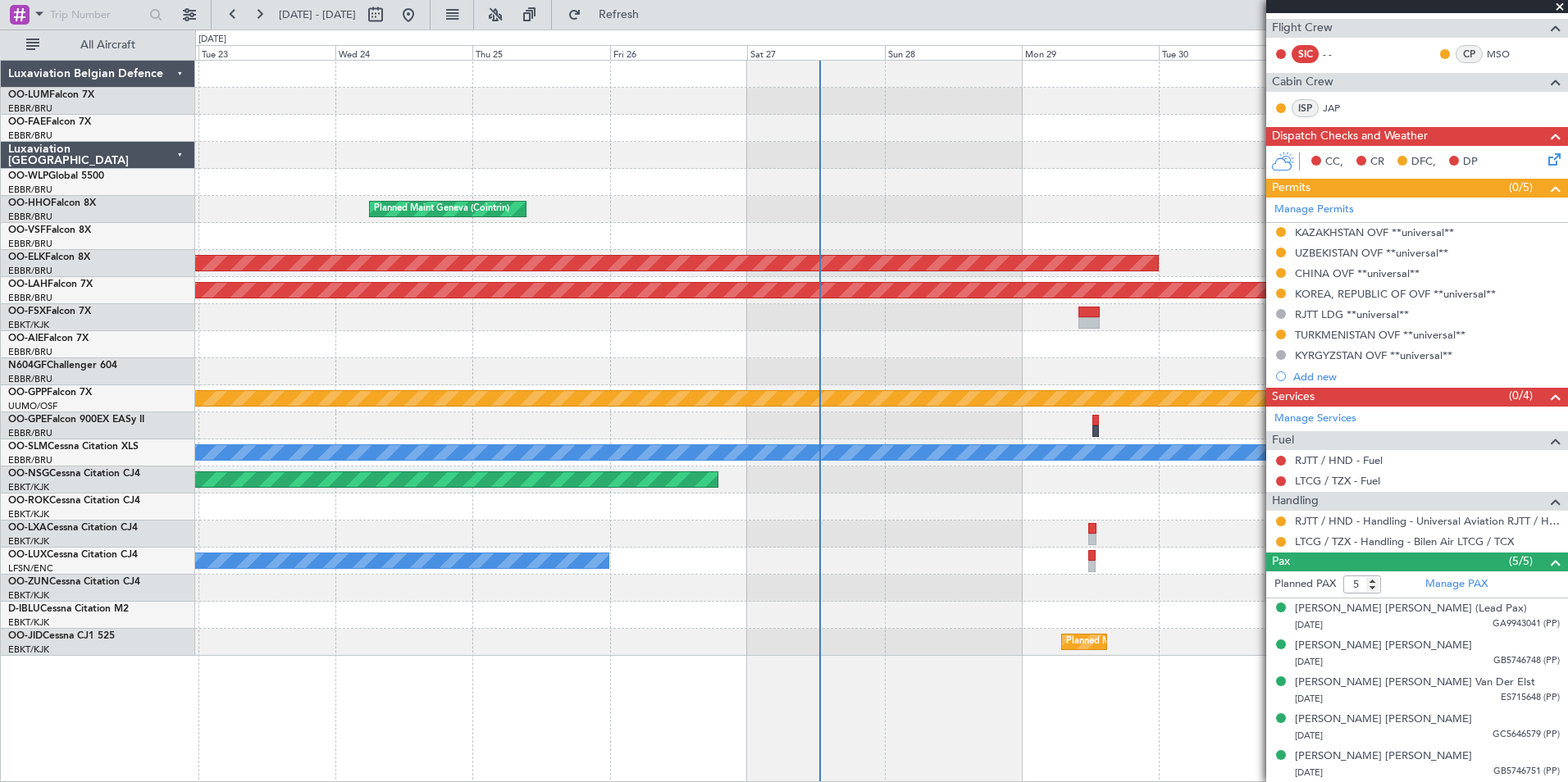
click at [1274, 275] on fb-app "[DATE] - [DATE] Refresh Quick Links All Aircraft Planned Maint Geneva ([GEOGRAP…" at bounding box center [784, 397] width 1568 height 769
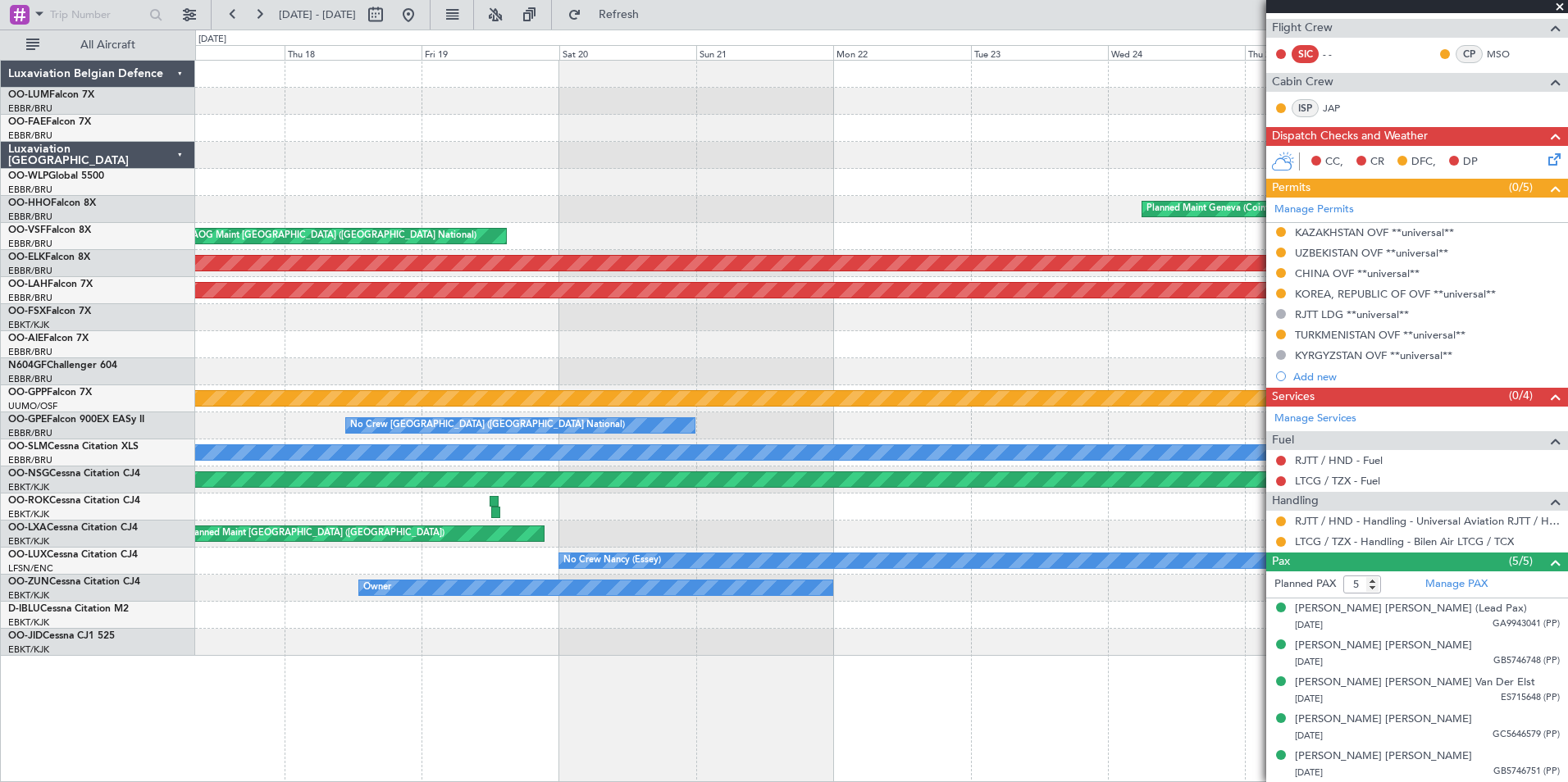
click at [1246, 292] on div "Planned Maint [PERSON_NAME]-[GEOGRAPHIC_DATA][PERSON_NAME] ([GEOGRAPHIC_DATA][P…" at bounding box center [882, 290] width 1373 height 27
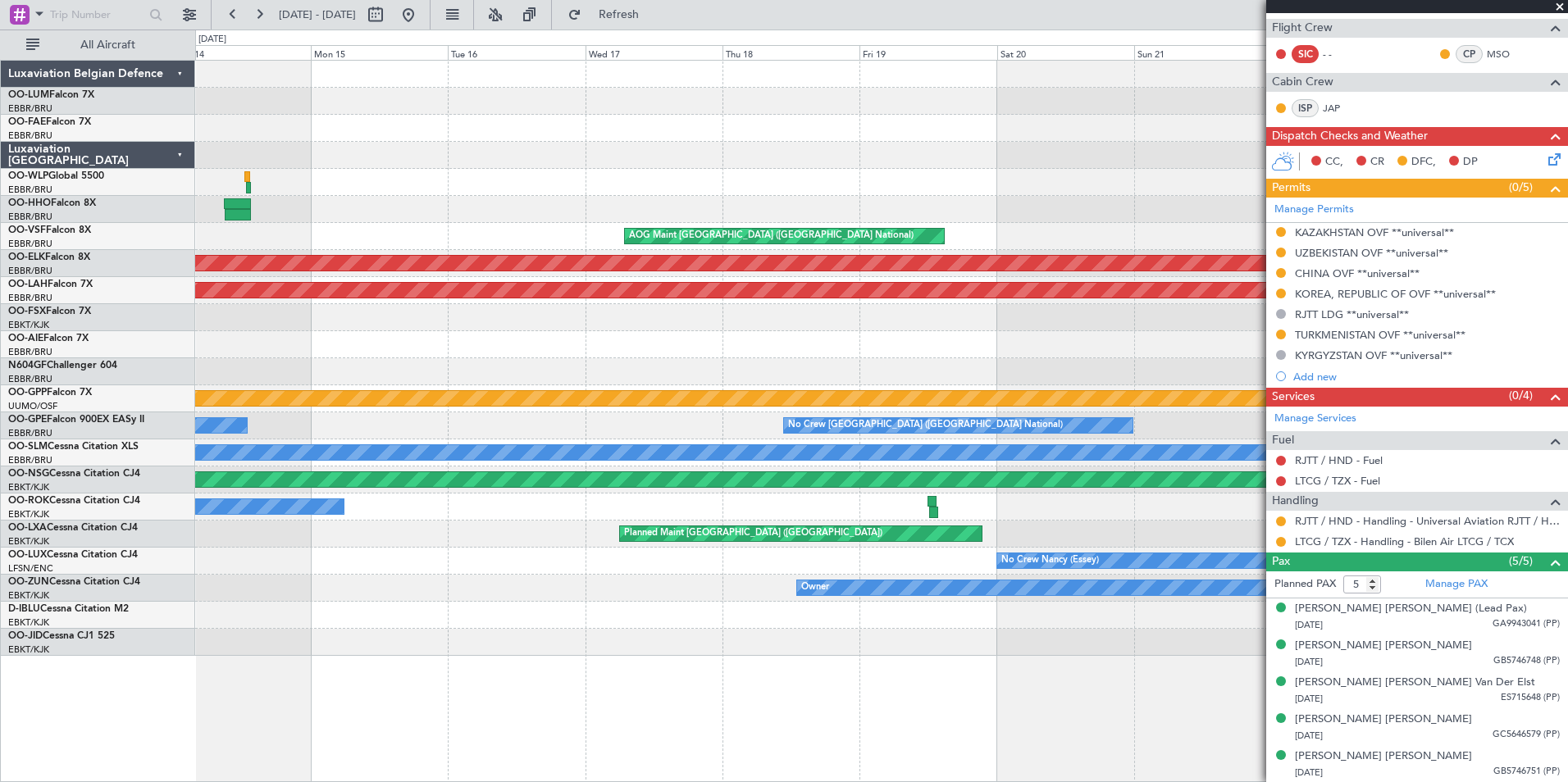
click at [1322, 260] on fb-app "[DATE] - [DATE] Refresh Quick Links All Aircraft Planned Maint Geneva ([GEOGRAP…" at bounding box center [784, 397] width 1568 height 769
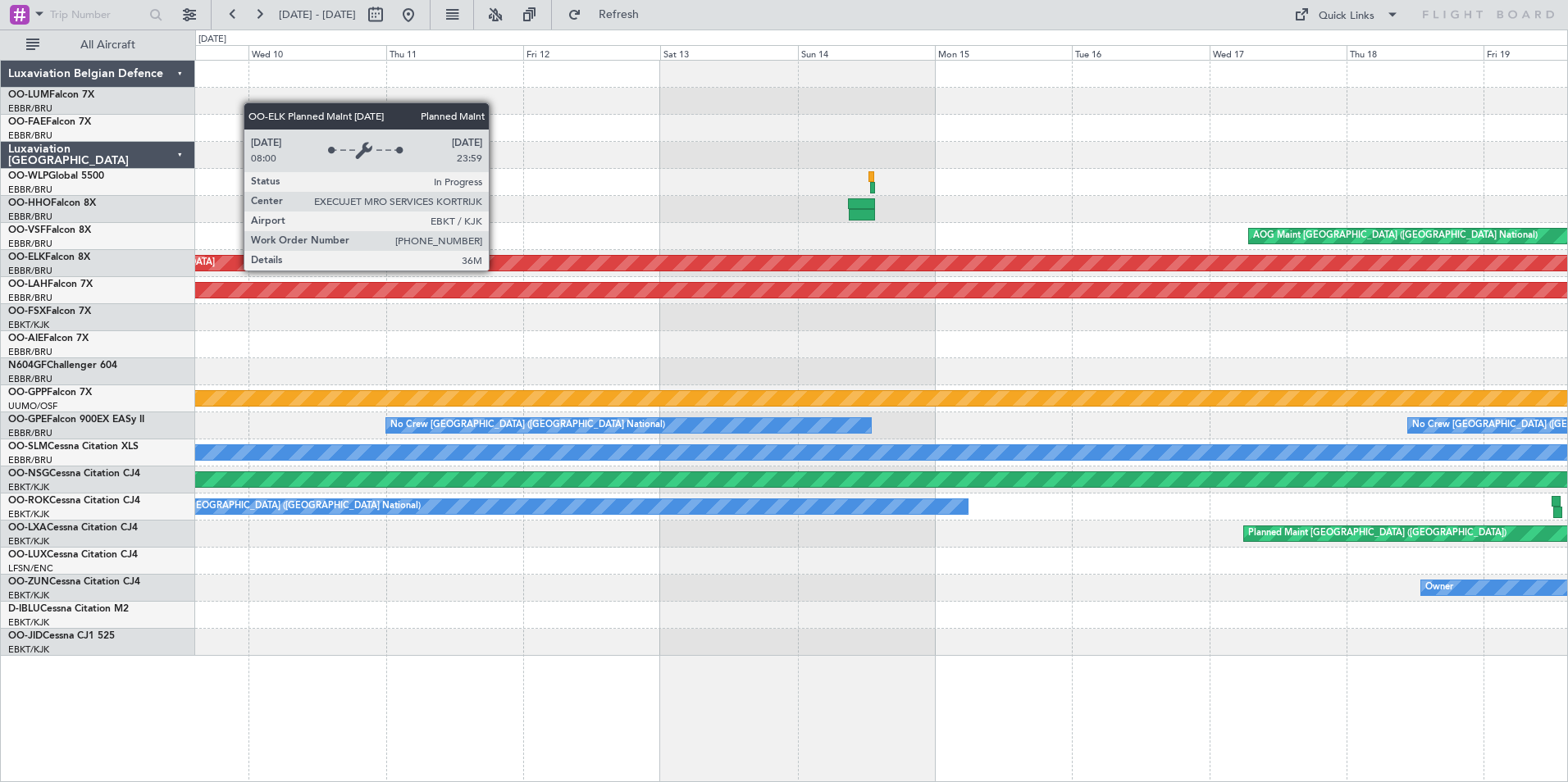
scroll to position [0, 0]
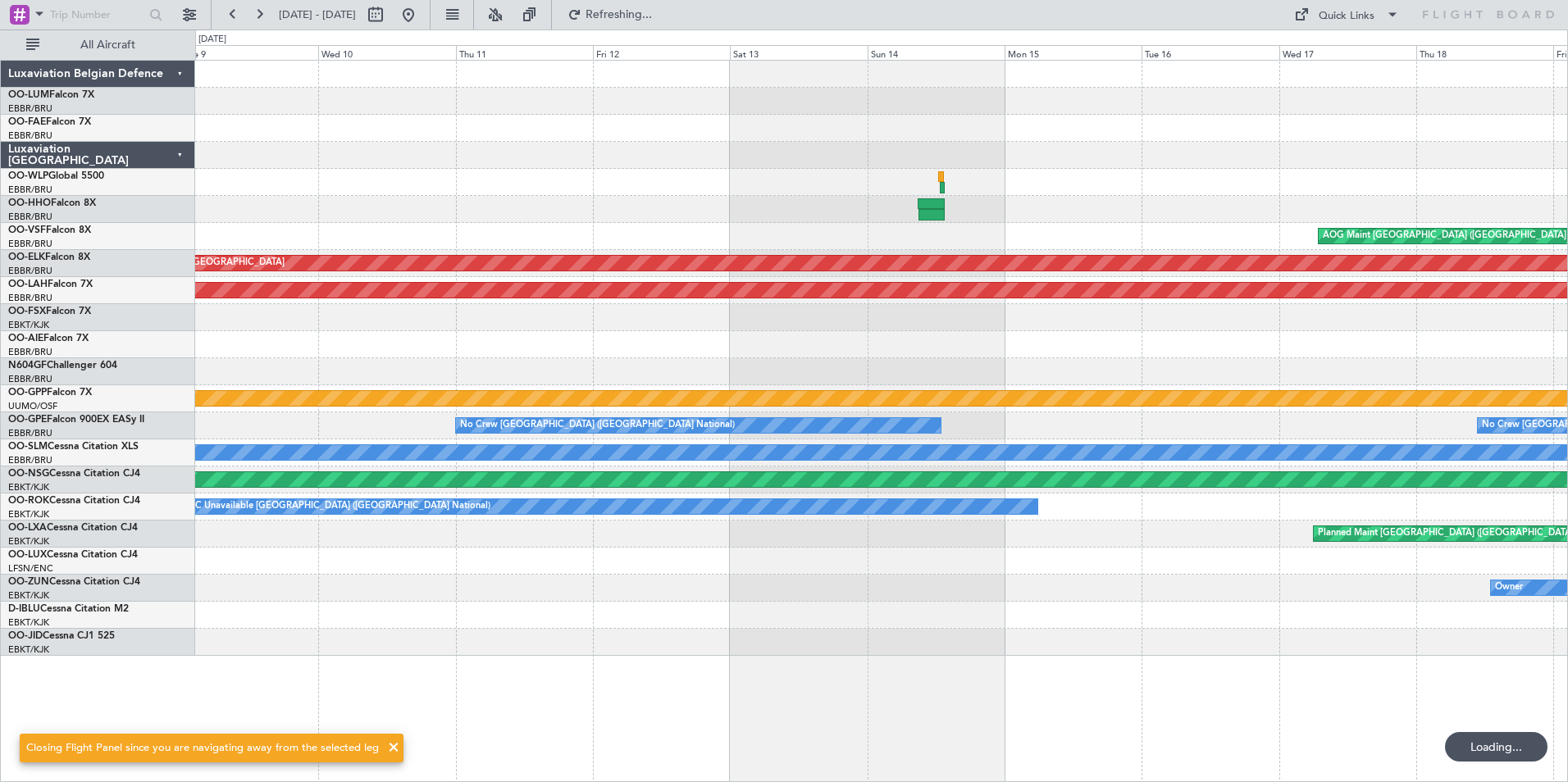
click at [599, 186] on div at bounding box center [882, 182] width 1373 height 27
